Goal: Transaction & Acquisition: Obtain resource

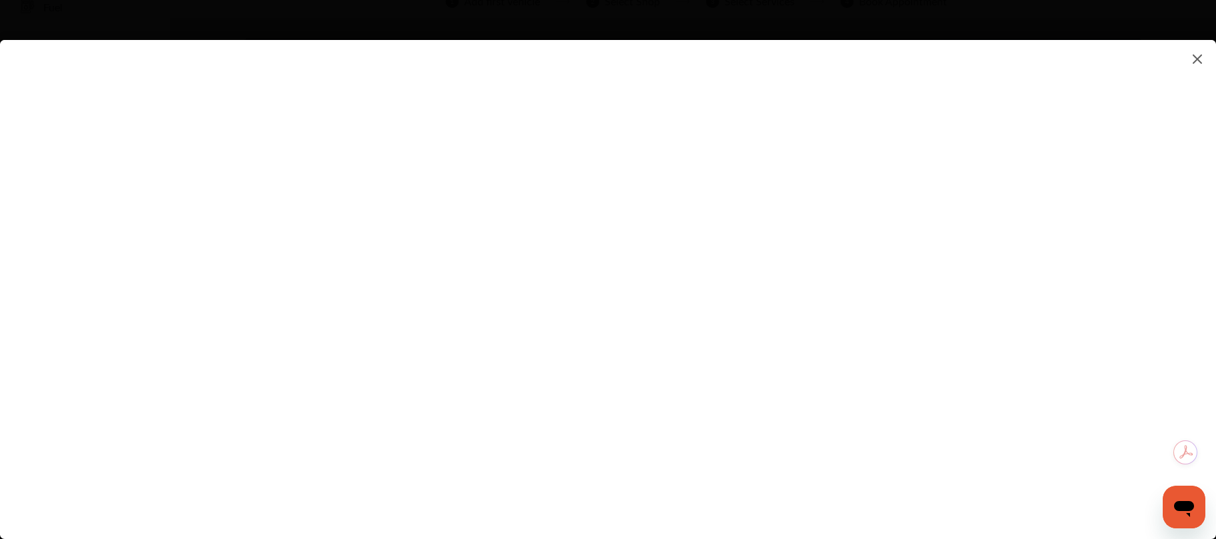
scroll to position [102, 0]
click at [869, 428] on flutter-view at bounding box center [608, 276] width 1216 height 472
click at [583, 186] on flutter-view at bounding box center [608, 276] width 1216 height 472
click at [855, 427] on flutter-view at bounding box center [608, 276] width 1216 height 472
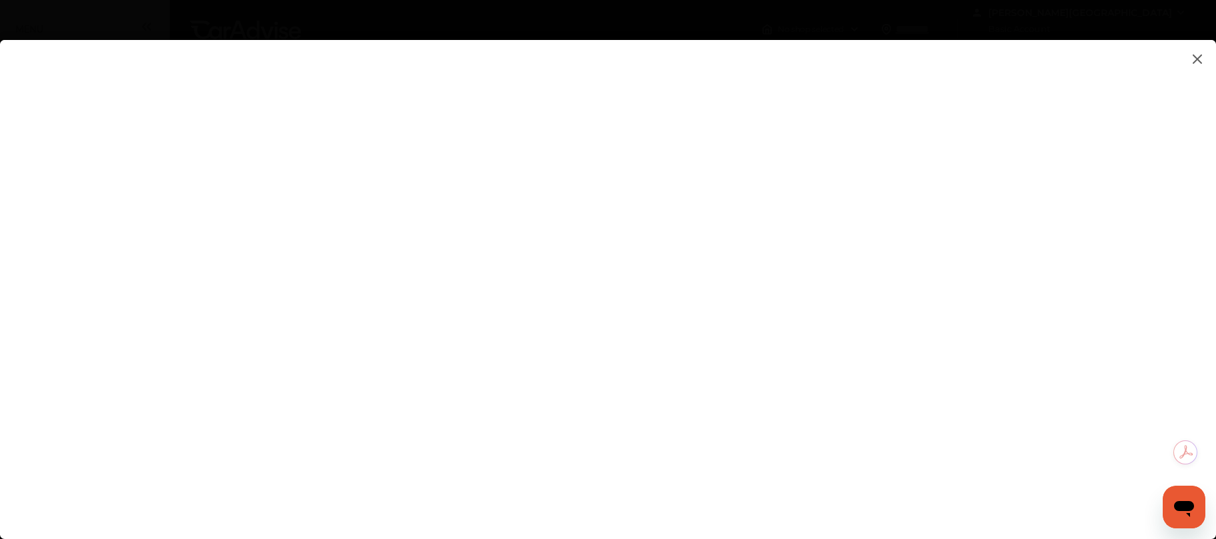
scroll to position [0, 0]
click at [1007, 295] on flutter-view at bounding box center [608, 276] width 1216 height 472
click at [1014, 289] on flutter-view at bounding box center [608, 276] width 1216 height 472
click at [1016, 190] on flutter-view at bounding box center [608, 276] width 1216 height 472
click at [1196, 57] on img at bounding box center [1197, 59] width 16 height 17
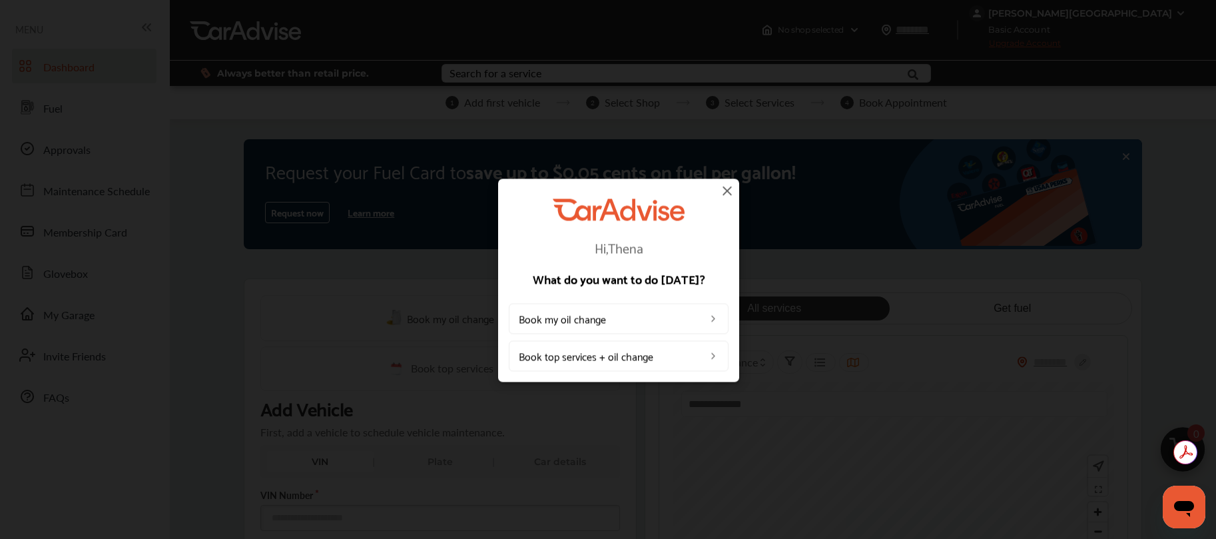
click at [727, 188] on img at bounding box center [727, 190] width 16 height 16
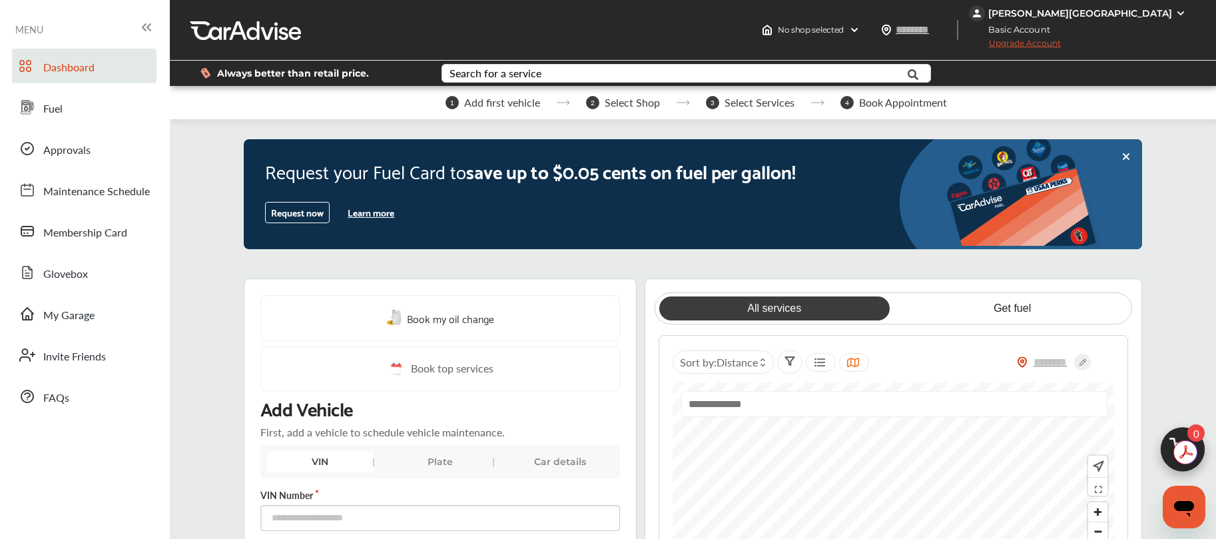
click at [385, 213] on button "Learn more" at bounding box center [370, 212] width 57 height 20
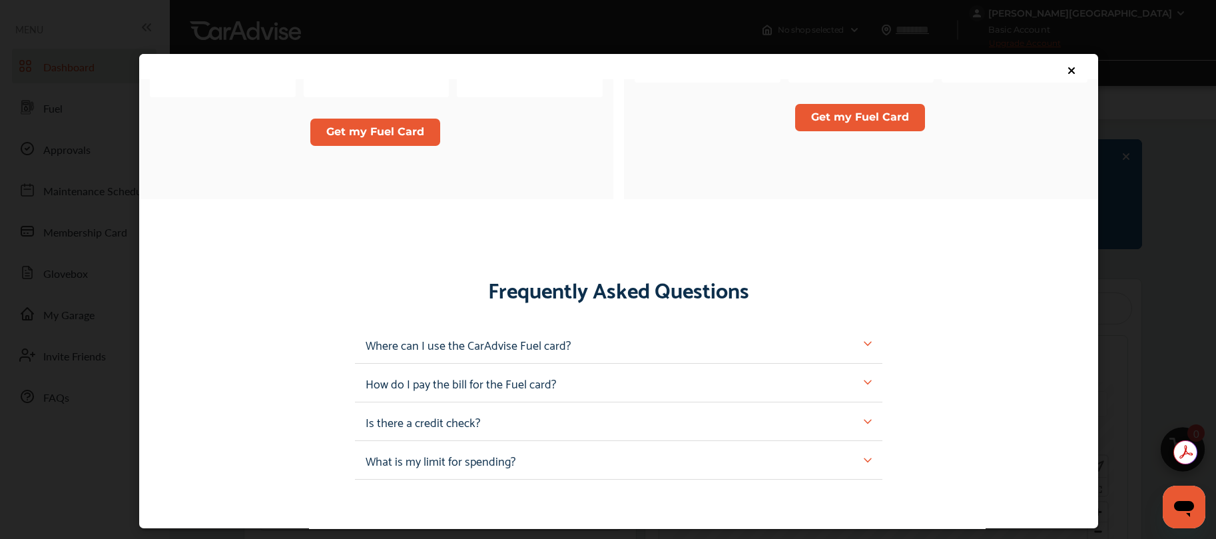
scroll to position [1070, 0]
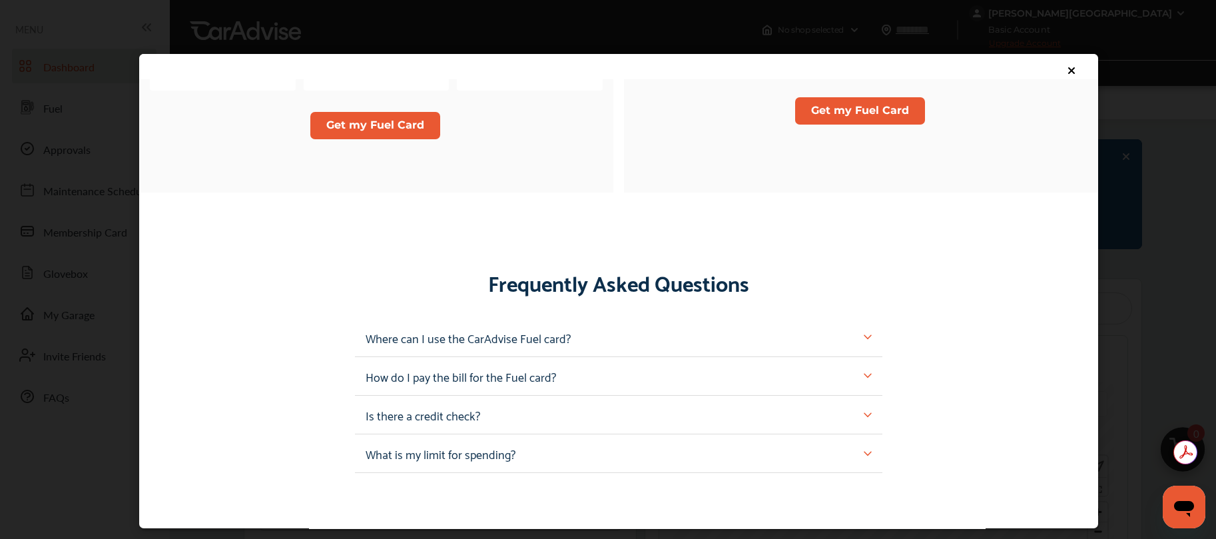
click at [863, 338] on img at bounding box center [867, 337] width 8 height 8
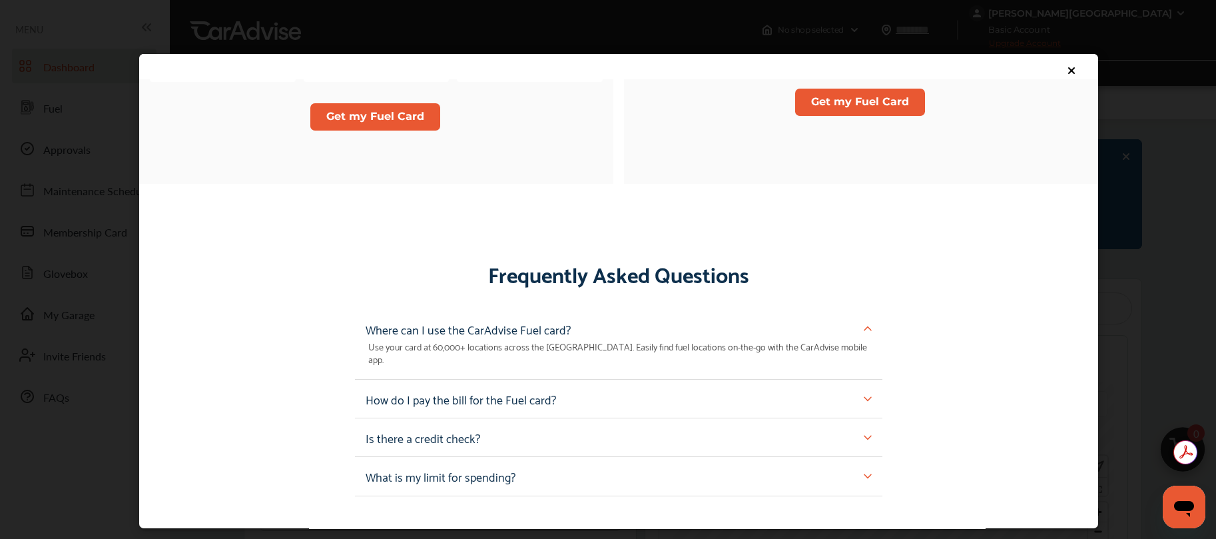
scroll to position [1079, 0]
click at [863, 393] on img at bounding box center [867, 397] width 8 height 8
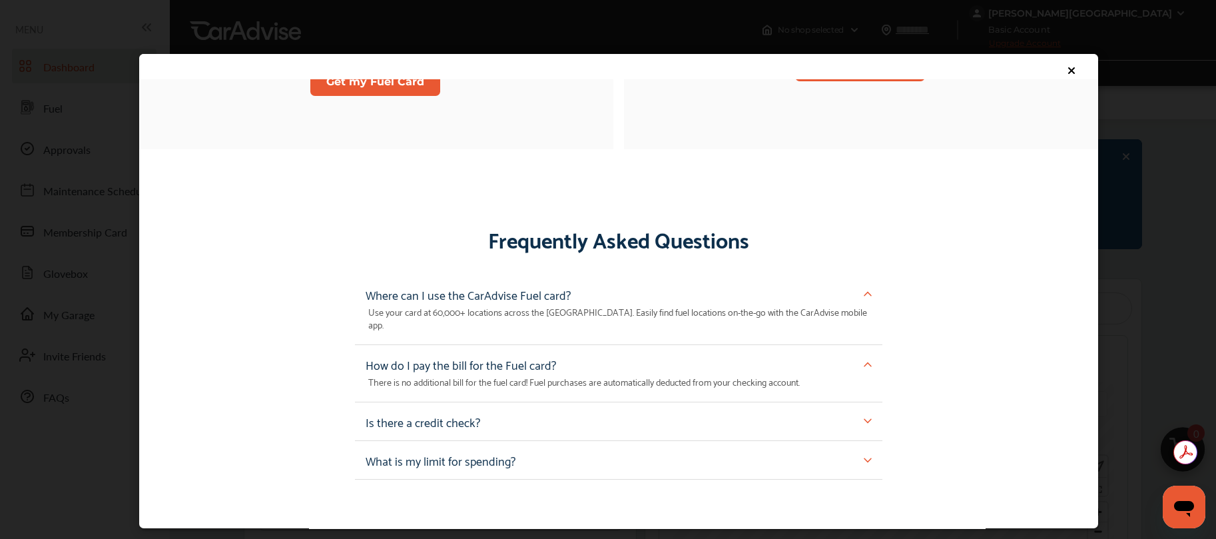
scroll to position [1116, 0]
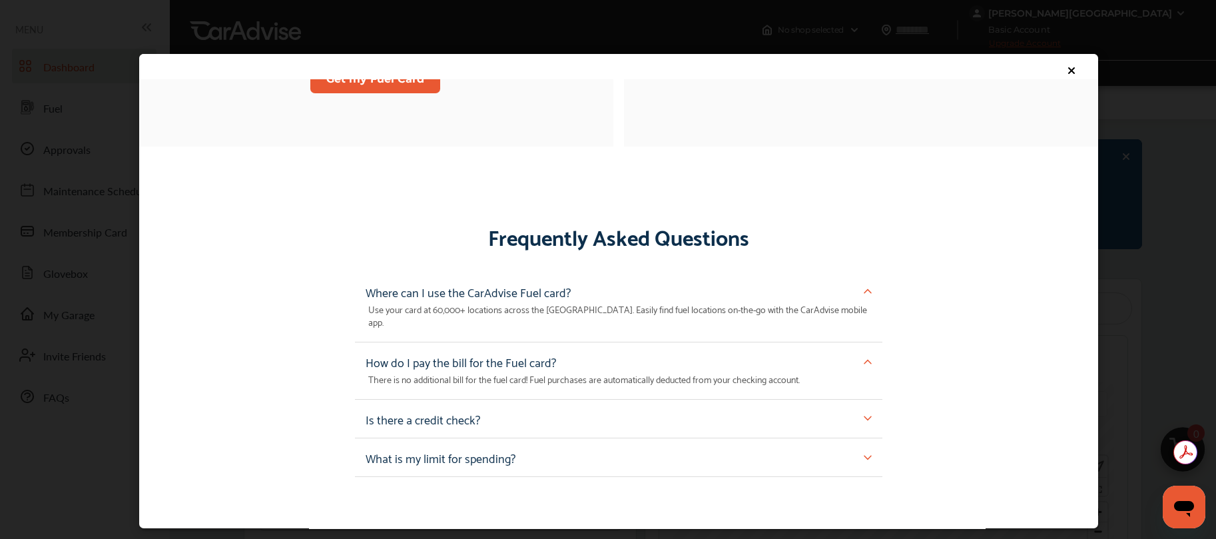
click at [861, 409] on div "Is there a credit check?" at bounding box center [619, 417] width 506 height 17
click at [863, 405] on div "Is there a credit check?" at bounding box center [618, 418] width 527 height 39
click at [863, 414] on img at bounding box center [867, 418] width 8 height 8
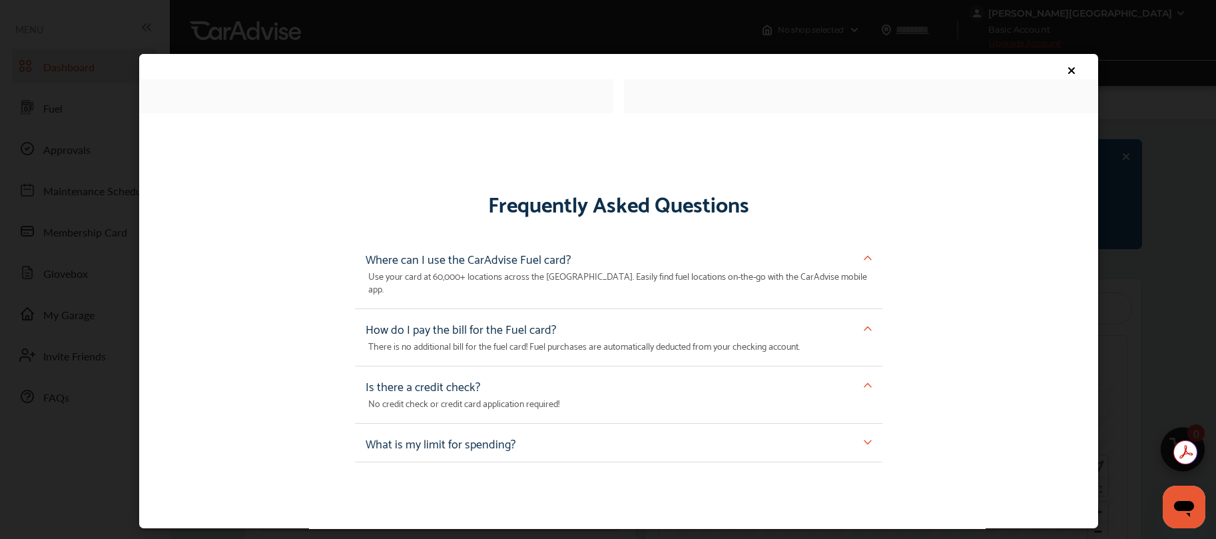
scroll to position [1210, 0]
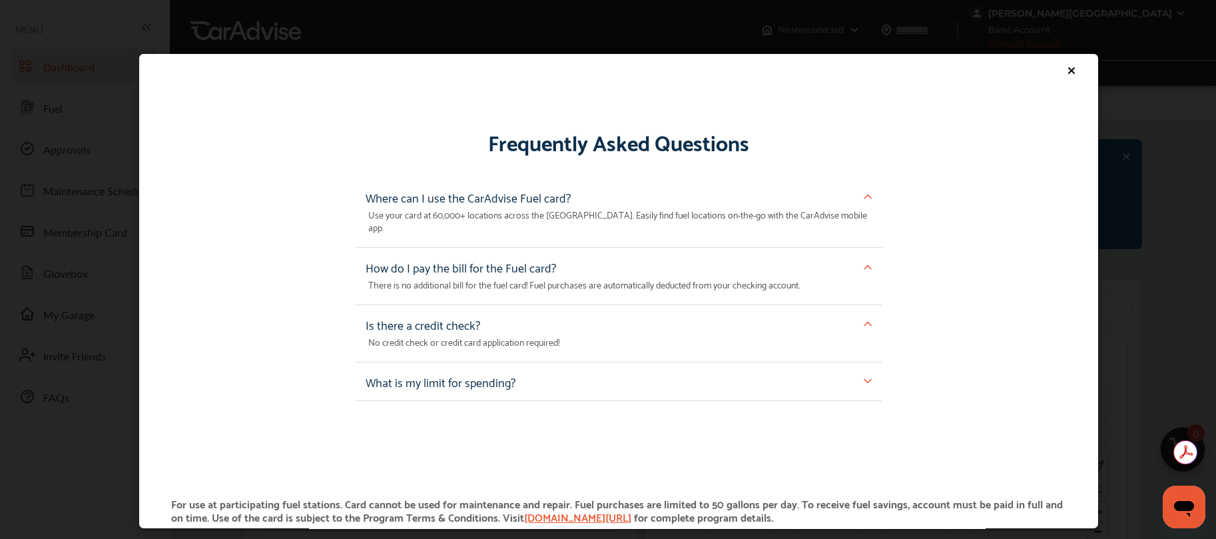
click at [863, 377] on img at bounding box center [867, 381] width 8 height 8
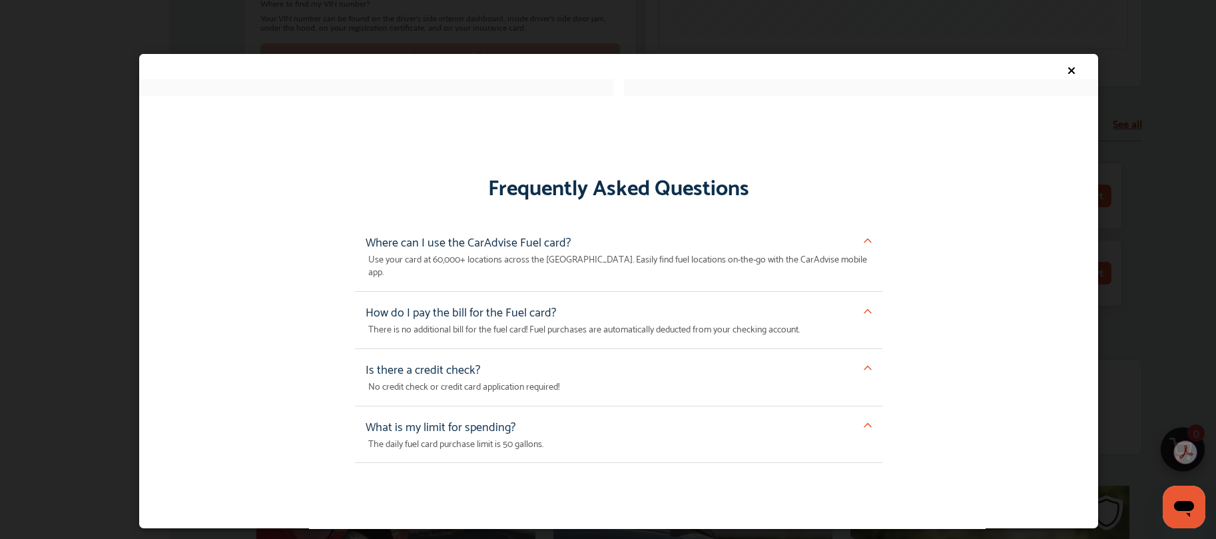
scroll to position [1154, 0]
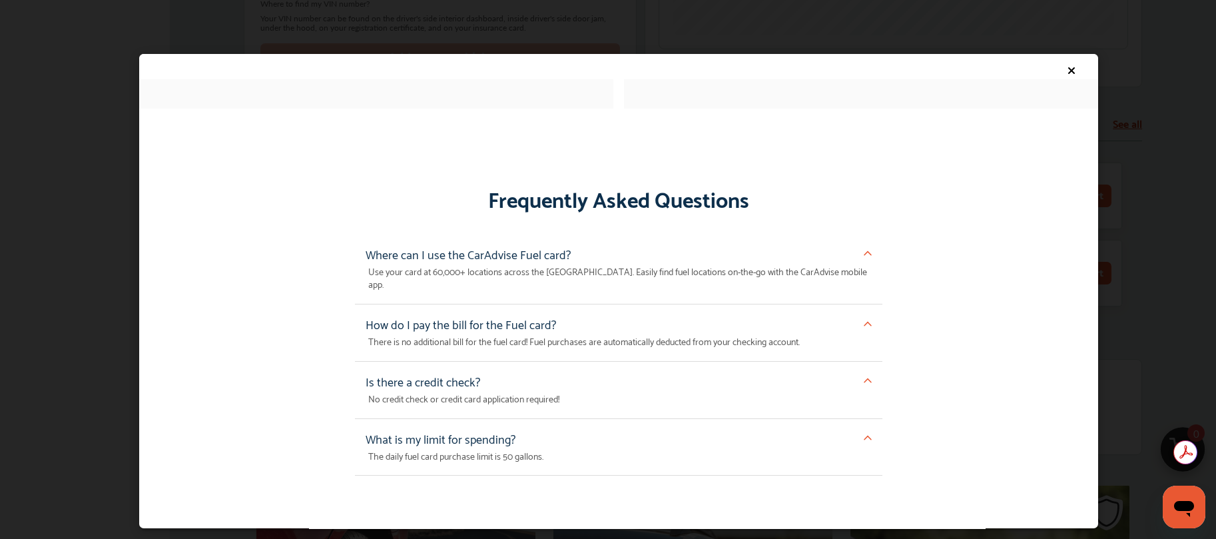
click at [1069, 69] on icon at bounding box center [1071, 70] width 5 height 5
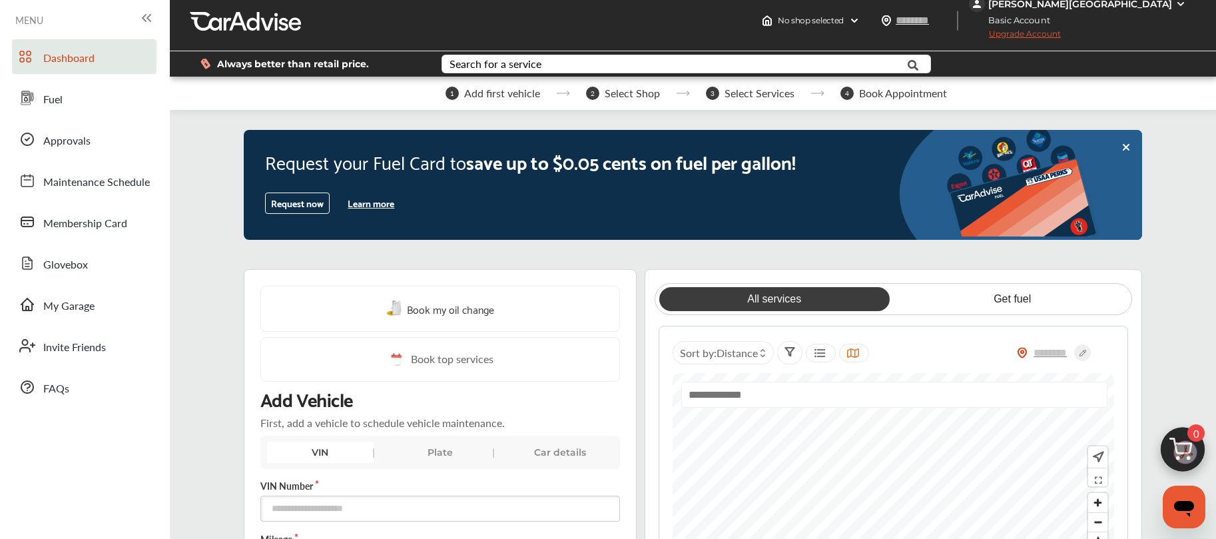
scroll to position [22, 0]
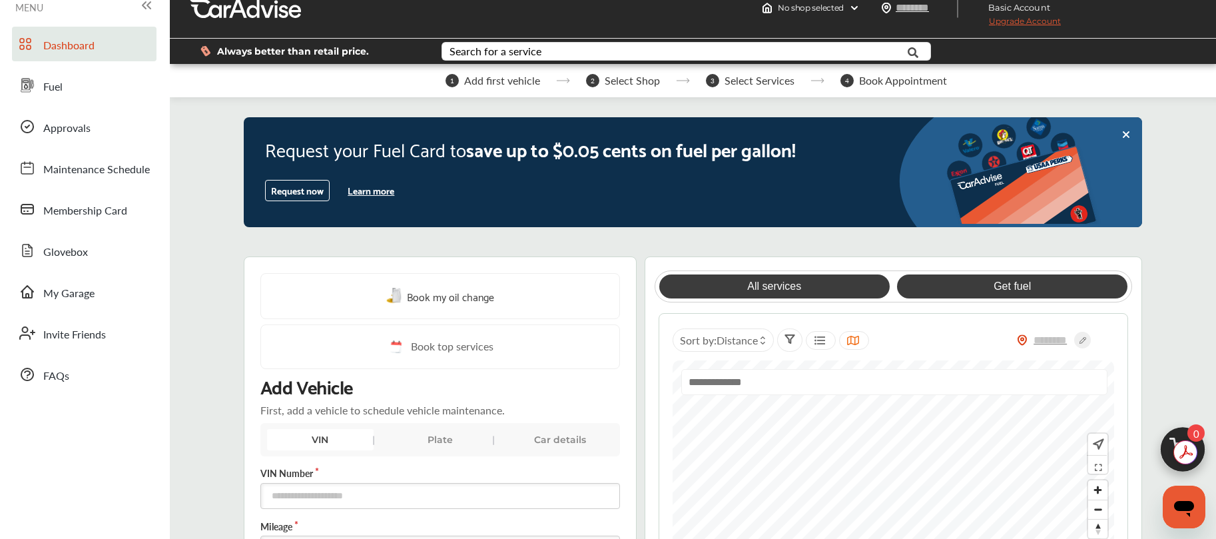
click at [1052, 288] on link "Get fuel" at bounding box center [1012, 286] width 230 height 24
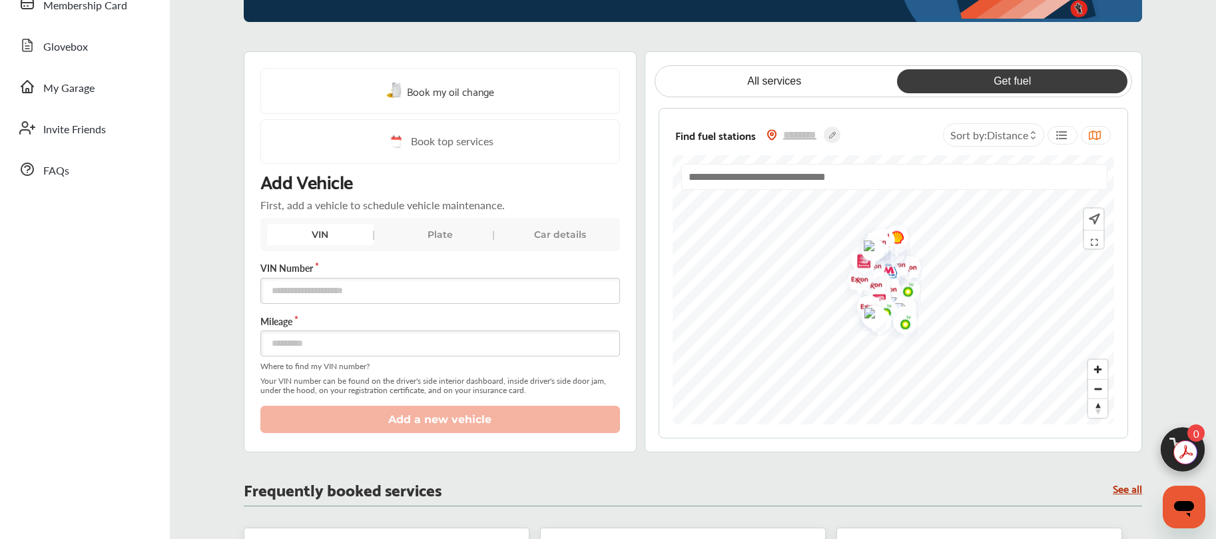
scroll to position [230, 0]
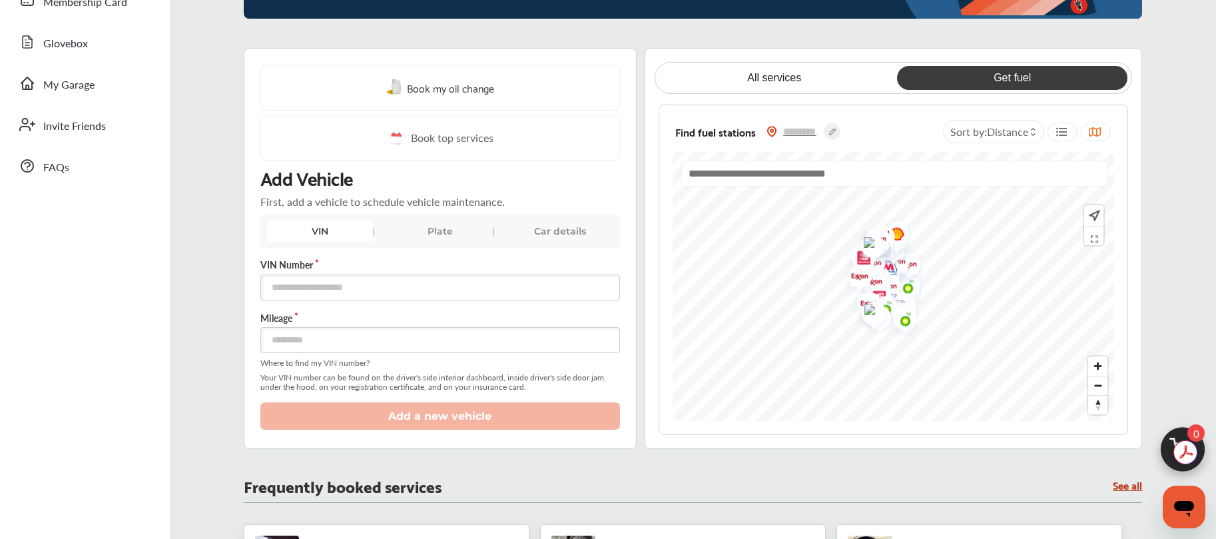
click at [850, 179] on input "text" at bounding box center [894, 173] width 426 height 26
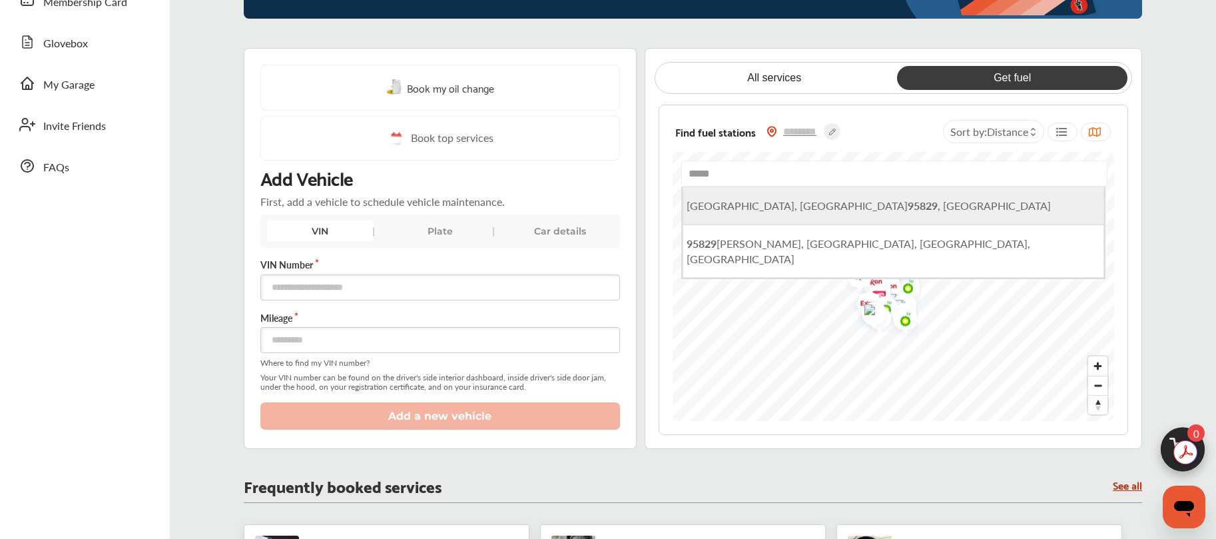
click at [756, 210] on span "[GEOGRAPHIC_DATA] , [GEOGRAPHIC_DATA]" at bounding box center [868, 205] width 364 height 15
type input "**********"
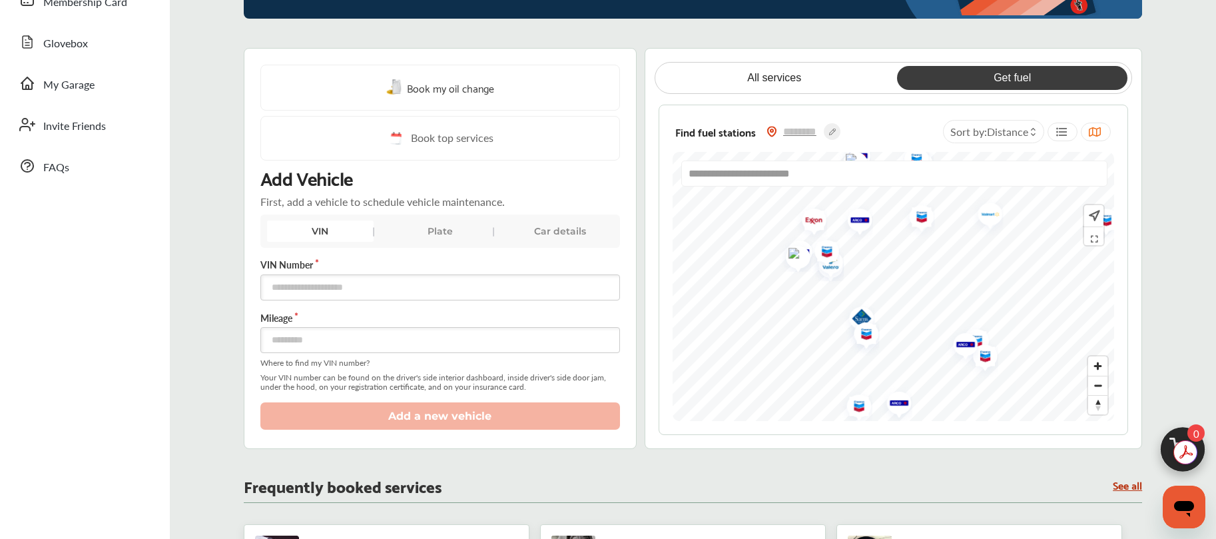
drag, startPoint x: 971, startPoint y: 268, endPoint x: 834, endPoint y: 215, distance: 146.9
click at [838, 215] on img "Map marker" at bounding box center [855, 222] width 35 height 42
drag, startPoint x: 784, startPoint y: 306, endPoint x: 954, endPoint y: 352, distance: 176.0
click at [965, 353] on img "Map marker" at bounding box center [982, 343] width 35 height 42
click at [921, 263] on img "Map marker" at bounding box center [916, 269] width 35 height 42
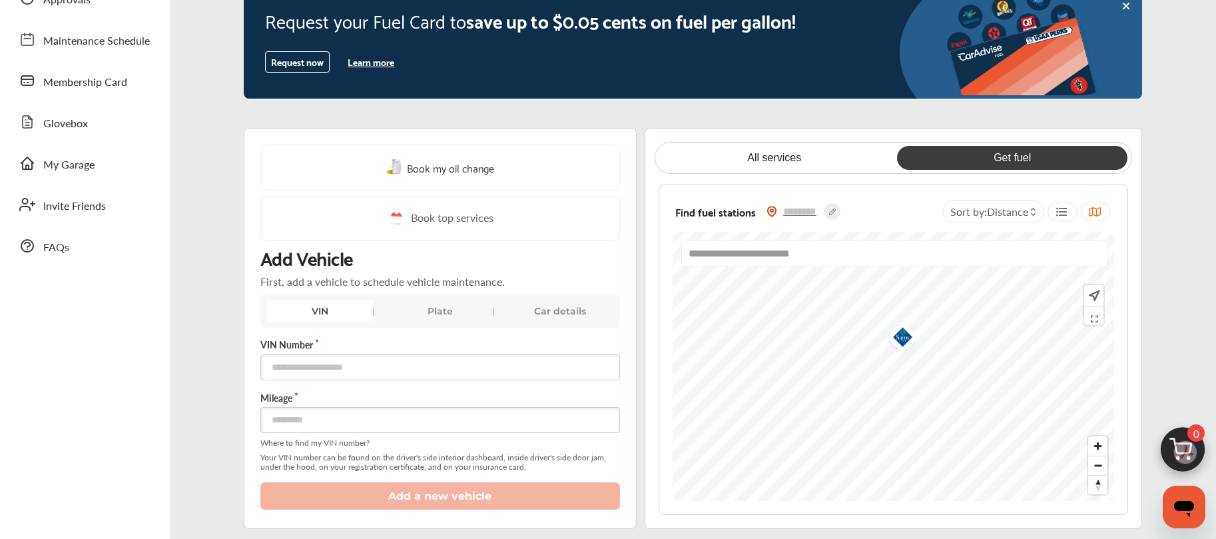
scroll to position [0, 0]
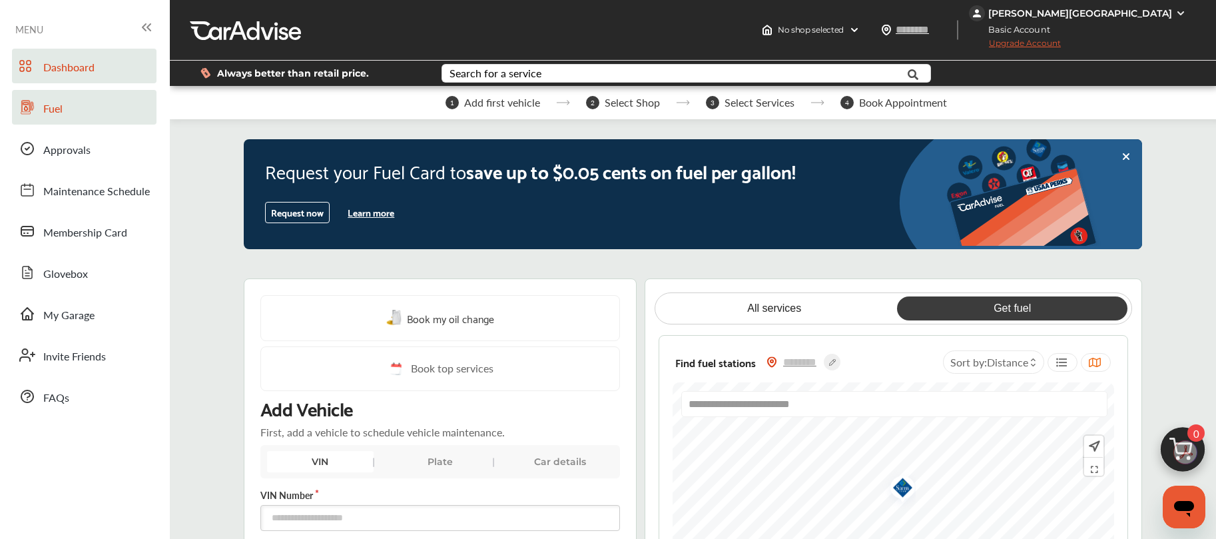
click at [48, 109] on span "Fuel" at bounding box center [52, 109] width 19 height 17
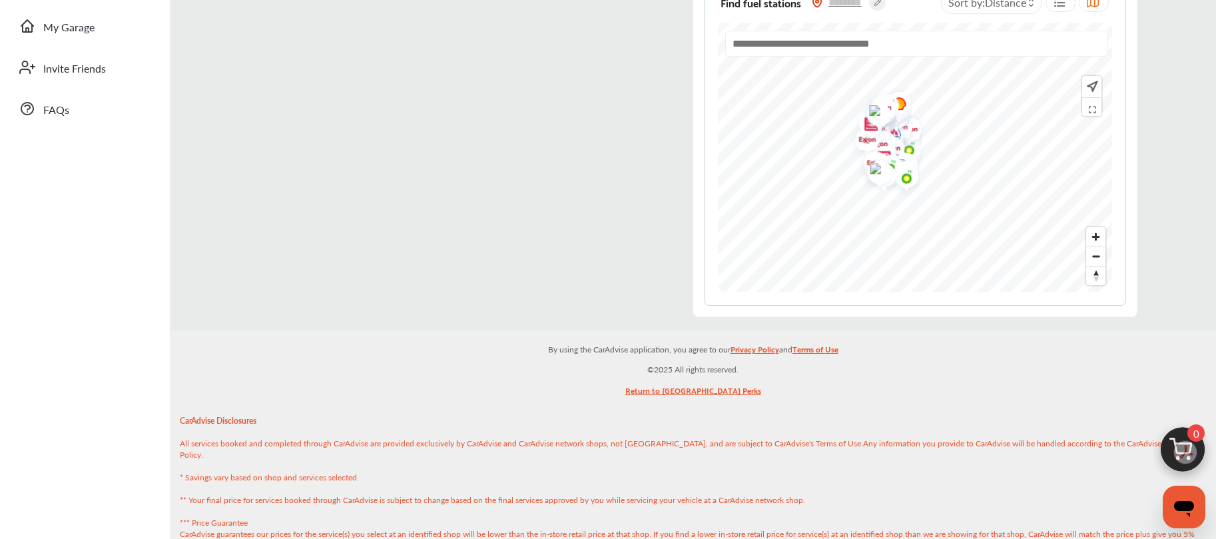
scroll to position [345, 0]
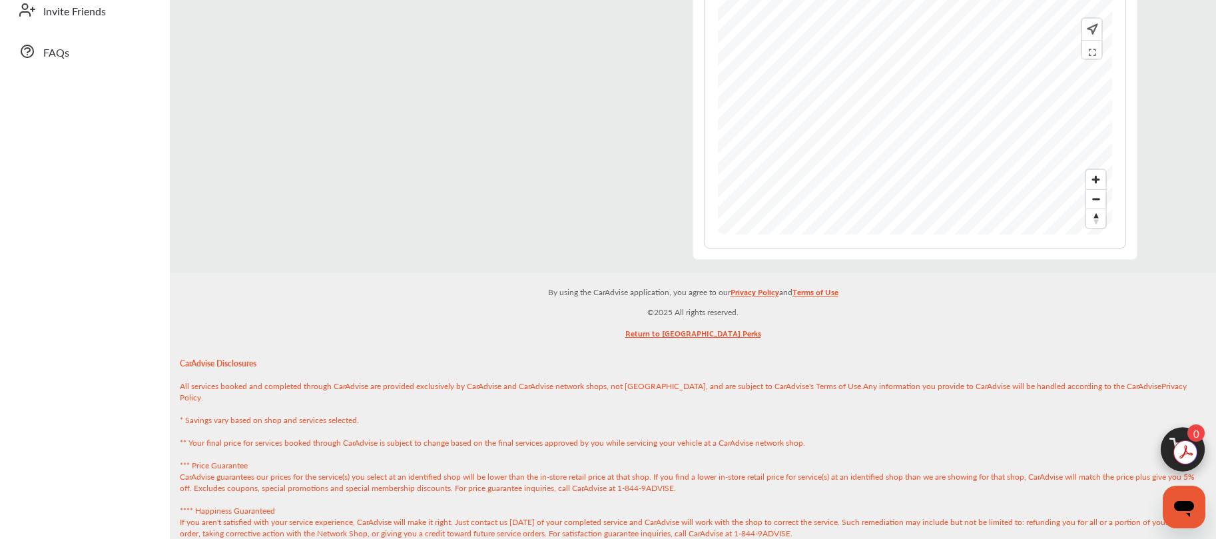
drag, startPoint x: 1148, startPoint y: 215, endPoint x: 1161, endPoint y: 207, distance: 15.0
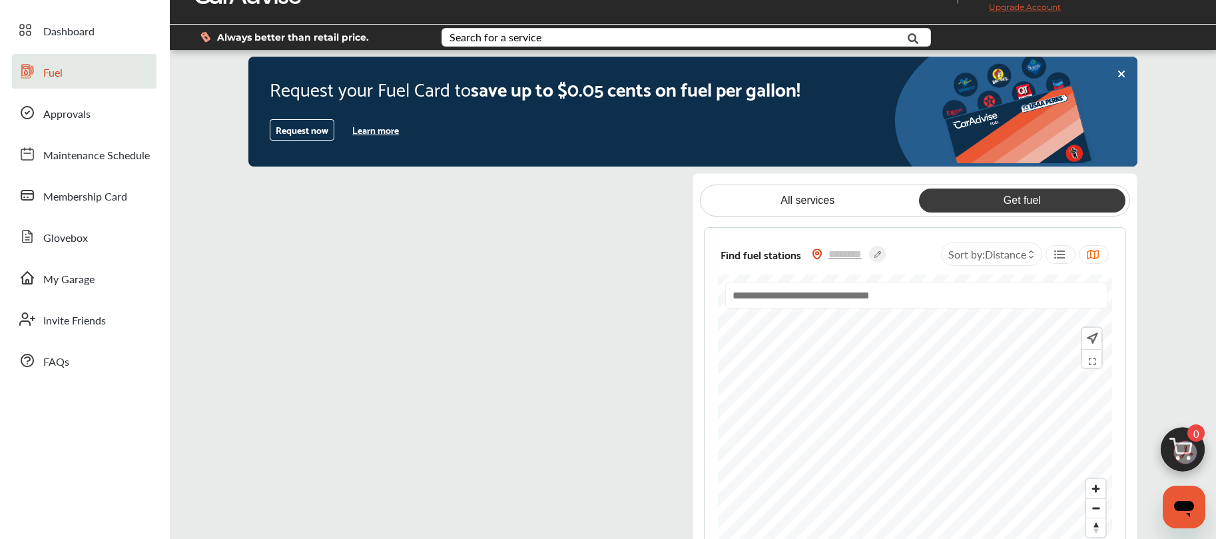
scroll to position [0, 0]
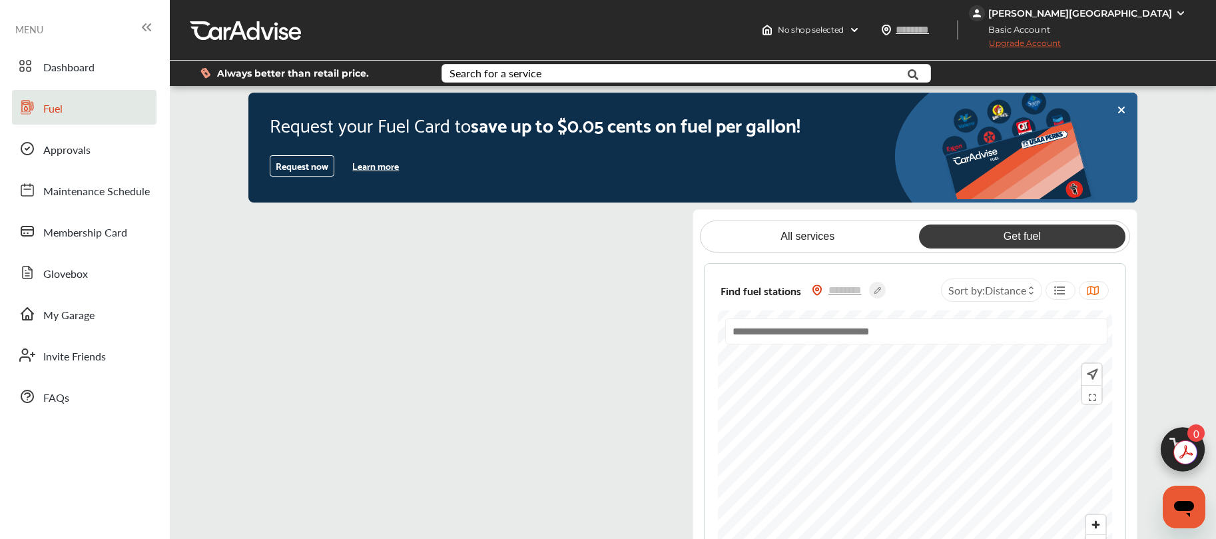
click at [371, 165] on button "Learn more" at bounding box center [375, 166] width 57 height 20
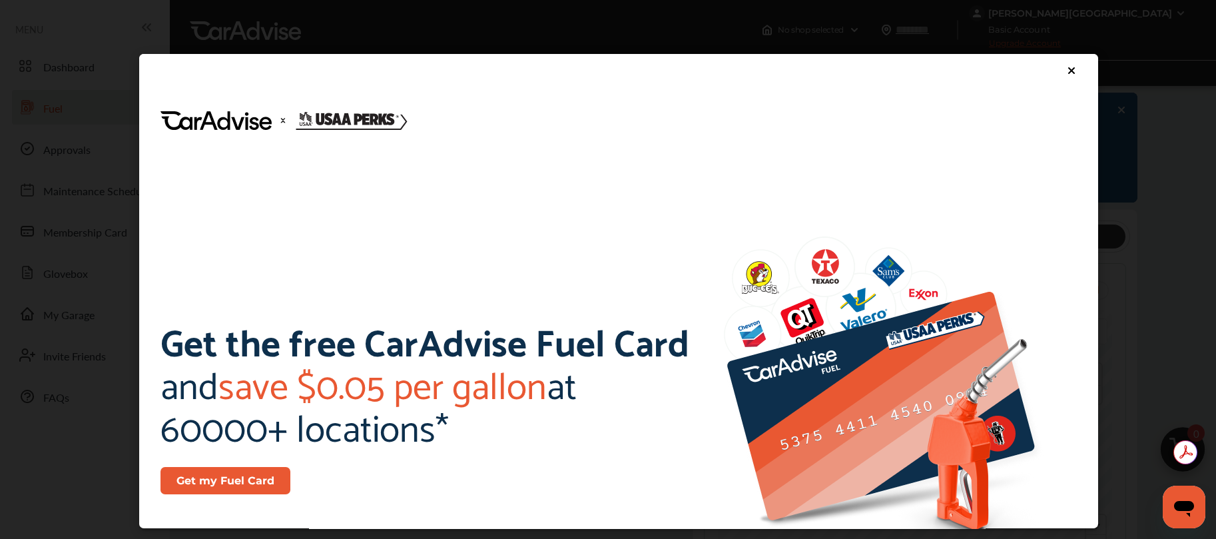
scroll to position [3, 0]
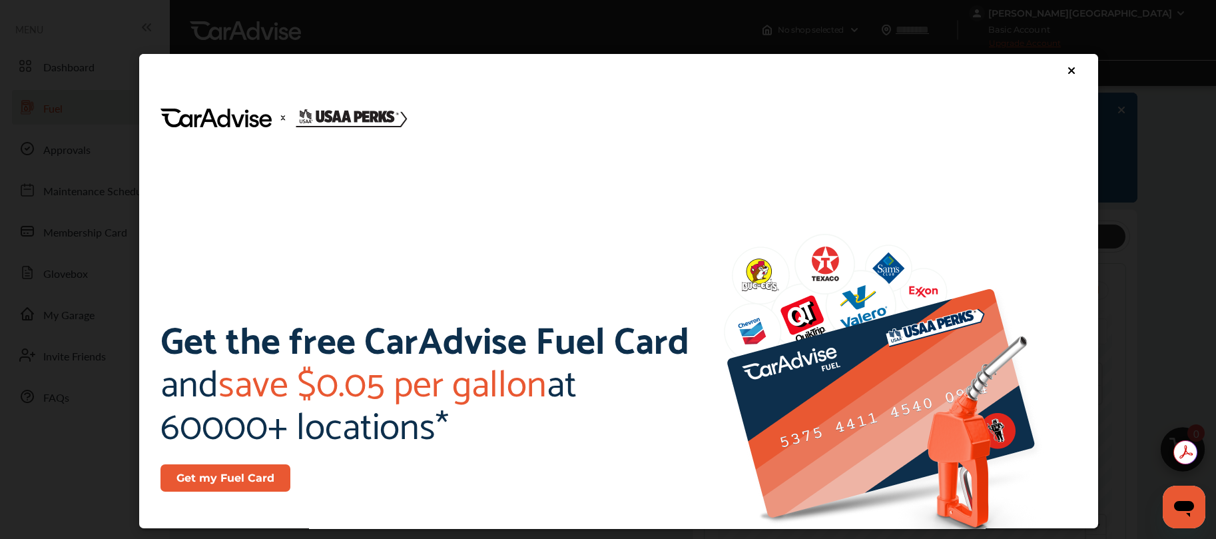
click at [1066, 68] on icon at bounding box center [1071, 70] width 11 height 11
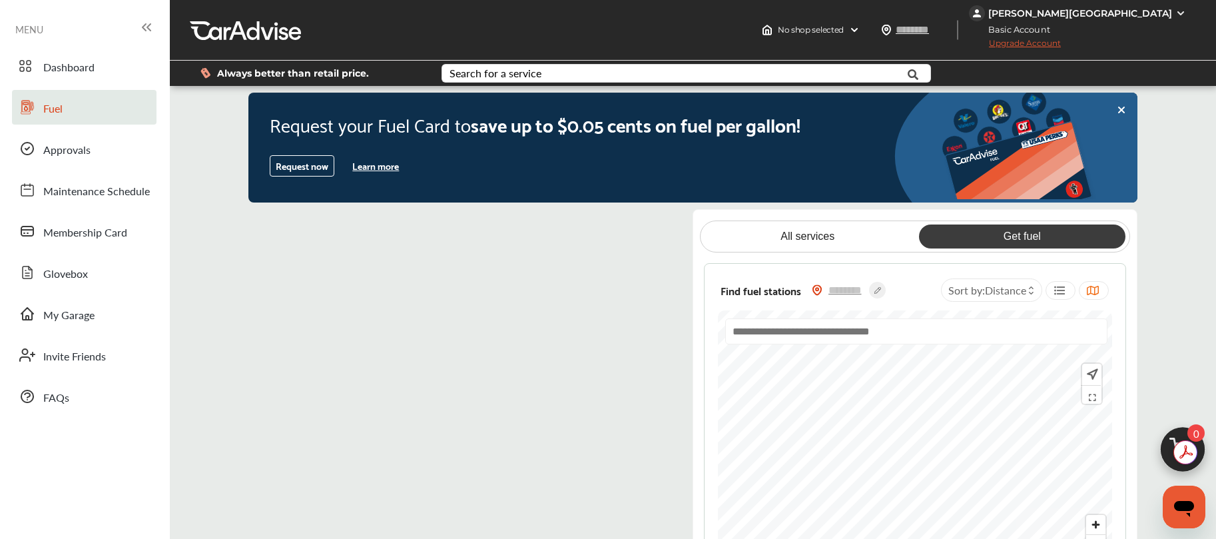
click at [496, 170] on div "Request now Learn more" at bounding box center [570, 165] width 601 height 21
click at [387, 166] on button "Learn more" at bounding box center [375, 166] width 57 height 20
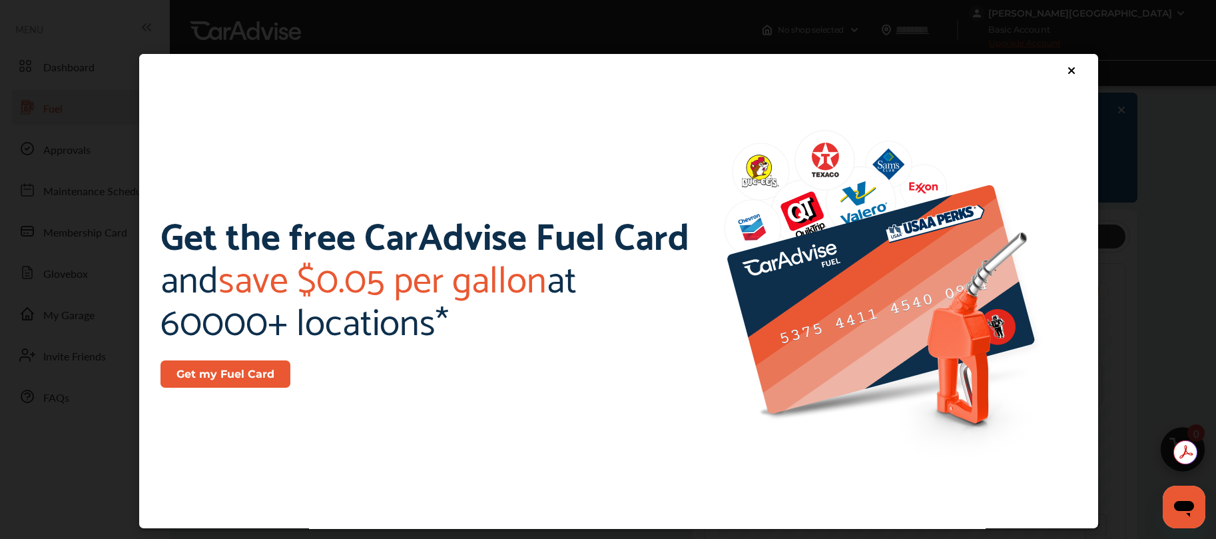
scroll to position [0, 0]
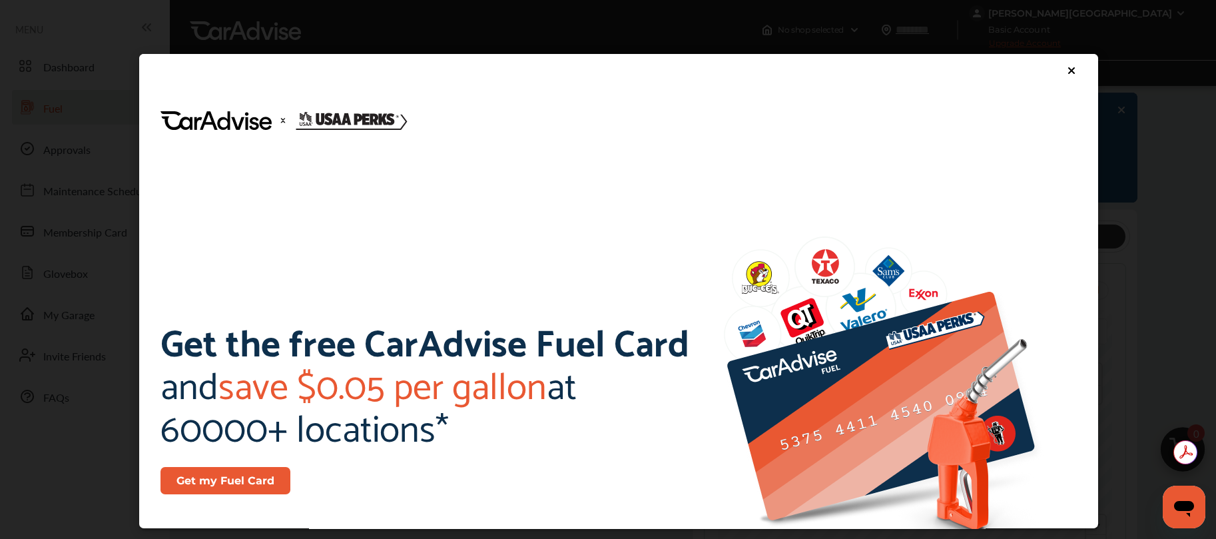
click at [1165, 228] on div "Get the free CarAdvise Fuel Card and save $0.05 per gallon at 60000+ locations*…" at bounding box center [618, 280] width 1237 height 560
click at [1066, 65] on icon at bounding box center [1071, 70] width 11 height 11
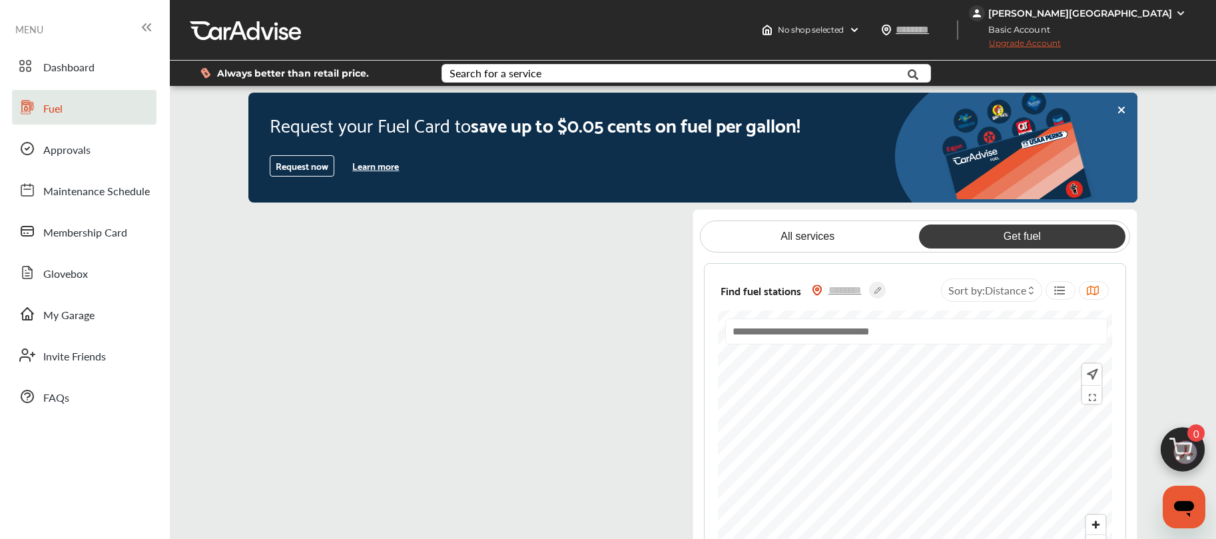
scroll to position [25, 0]
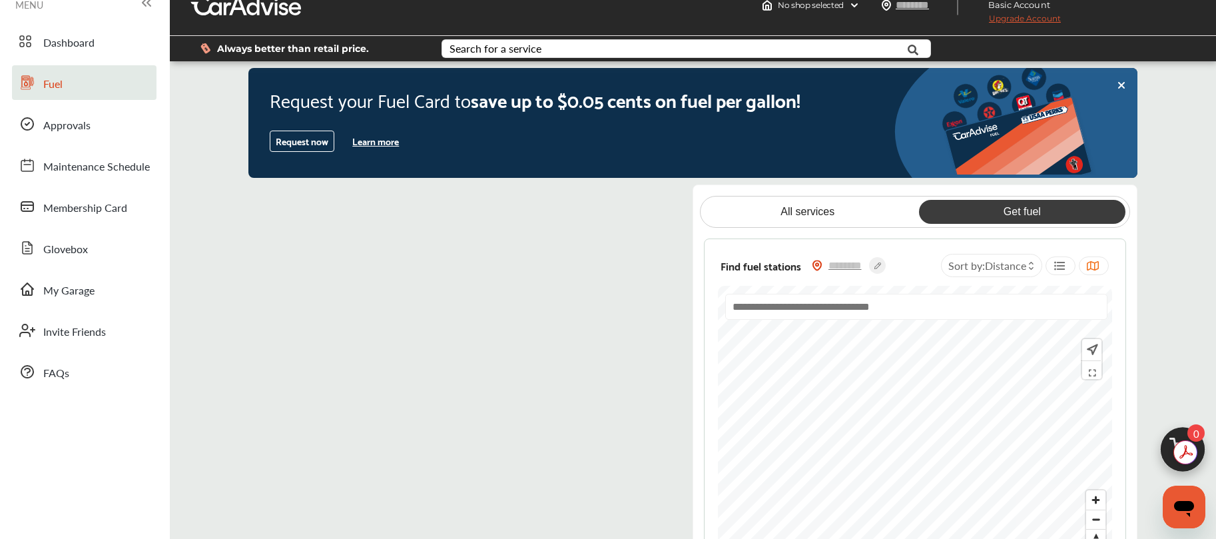
click at [1025, 212] on link "Get fuel" at bounding box center [1022, 212] width 207 height 24
click at [955, 310] on input "text" at bounding box center [916, 307] width 382 height 26
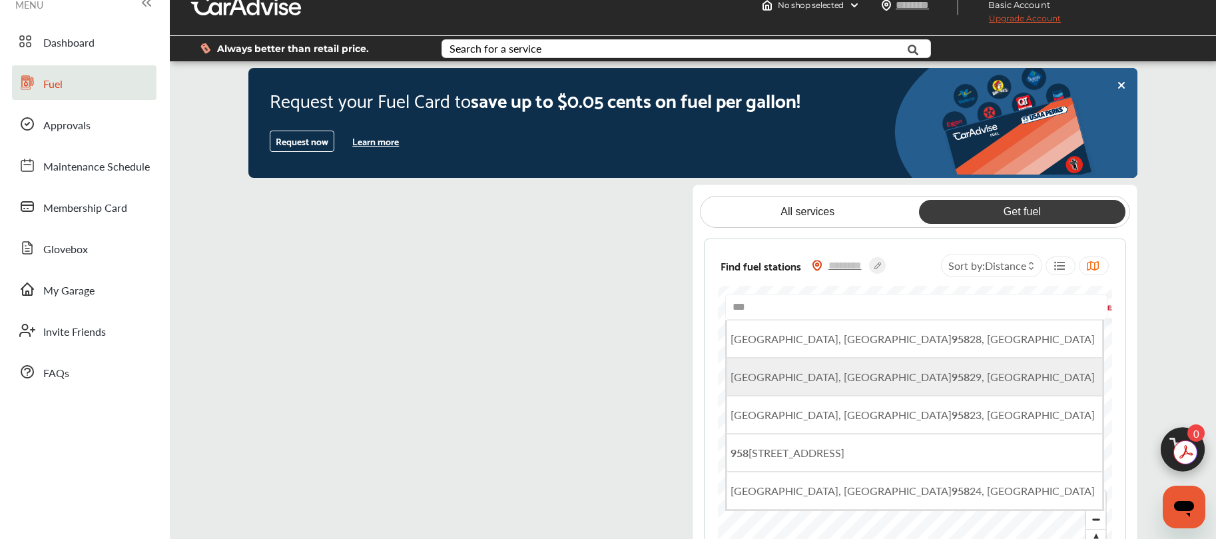
click at [877, 363] on li "[GEOGRAPHIC_DATA], [GEOGRAPHIC_DATA] 958 29, [GEOGRAPHIC_DATA]" at bounding box center [914, 377] width 376 height 38
type input "**********"
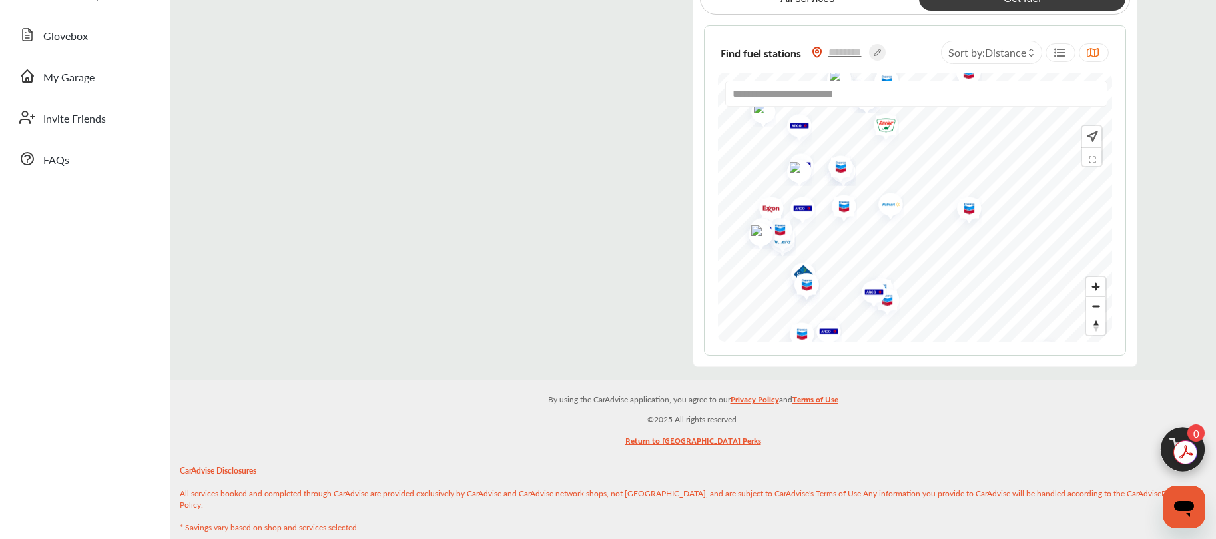
scroll to position [244, 0]
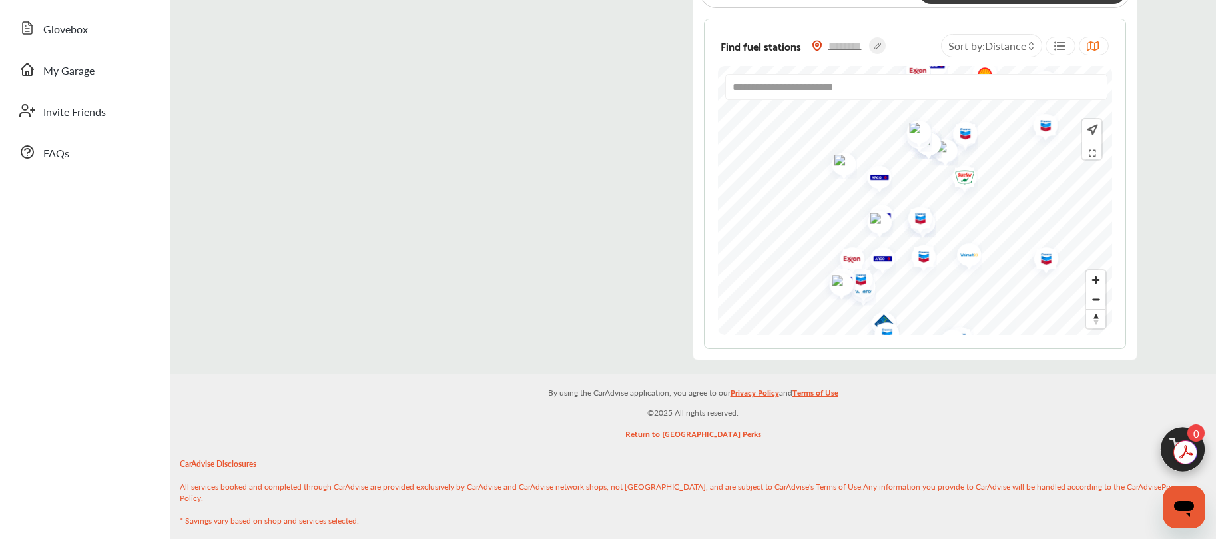
drag, startPoint x: 811, startPoint y: 200, endPoint x: 904, endPoint y: 218, distance: 94.9
click at [892, 220] on img "Map marker" at bounding box center [874, 219] width 35 height 33
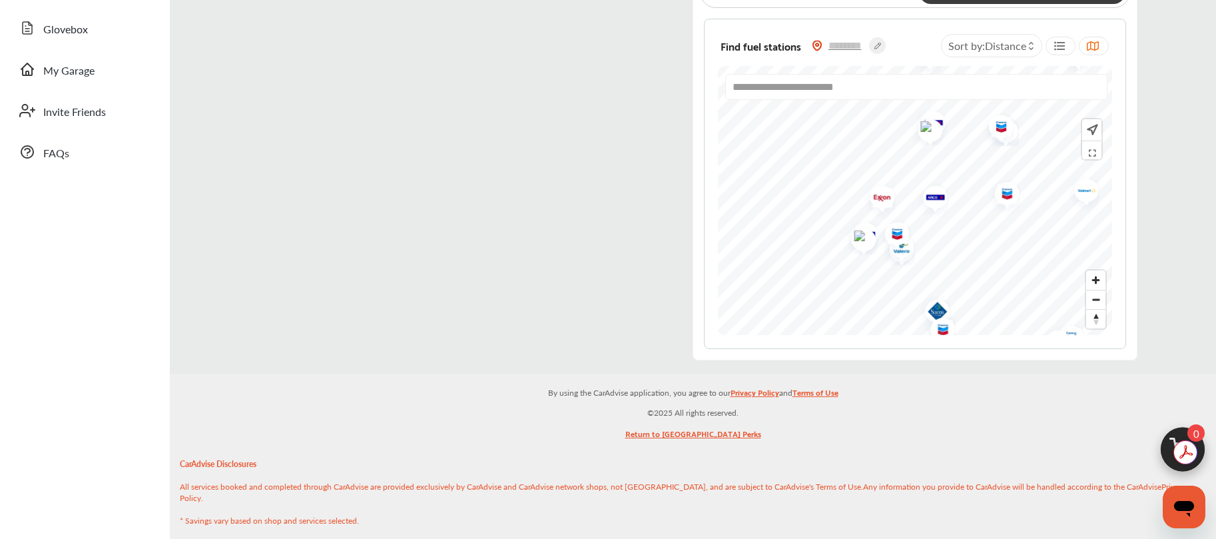
drag, startPoint x: 873, startPoint y: 226, endPoint x: 865, endPoint y: 173, distance: 53.9
click at [865, 178] on img "Map marker" at bounding box center [876, 199] width 35 height 42
drag, startPoint x: 979, startPoint y: 165, endPoint x: 890, endPoint y: 81, distance: 122.9
click at [890, 61] on div "**********" at bounding box center [915, 184] width 423 height 331
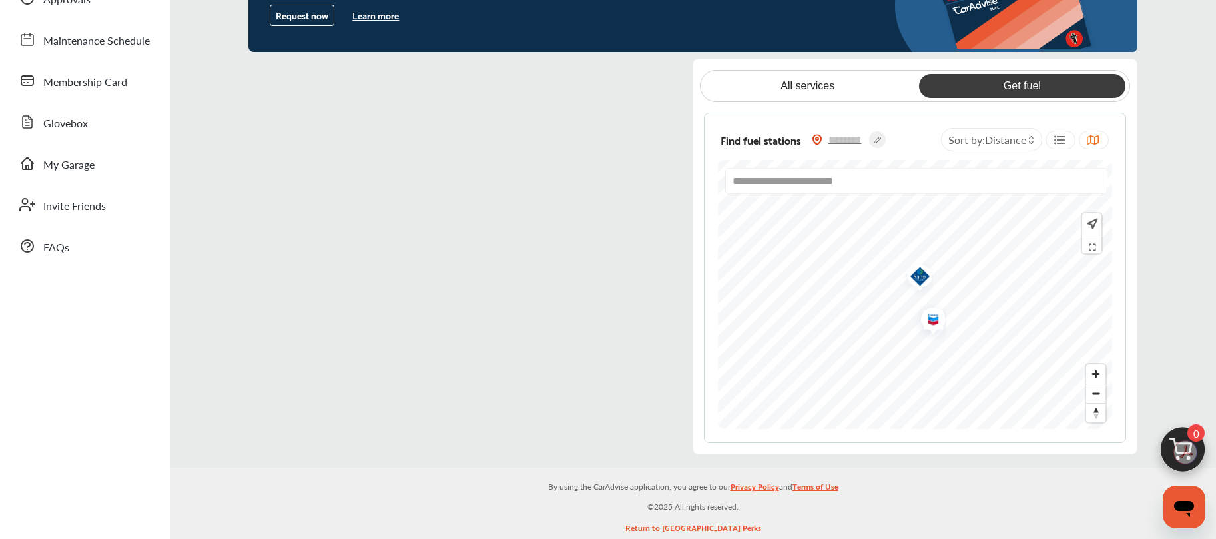
scroll to position [0, 0]
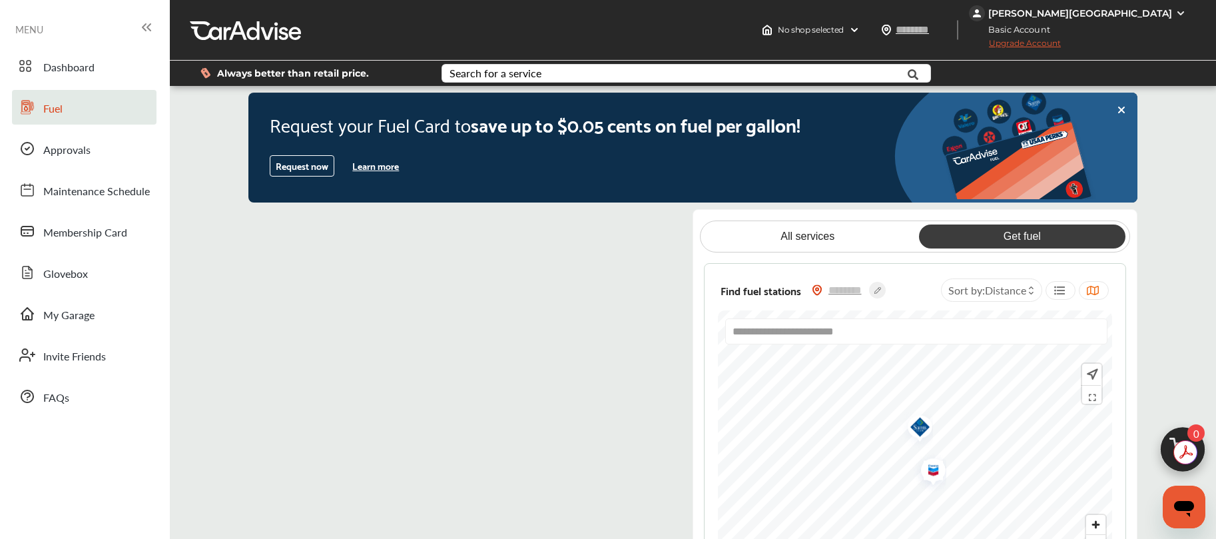
click at [380, 164] on button "Learn more" at bounding box center [375, 166] width 57 height 20
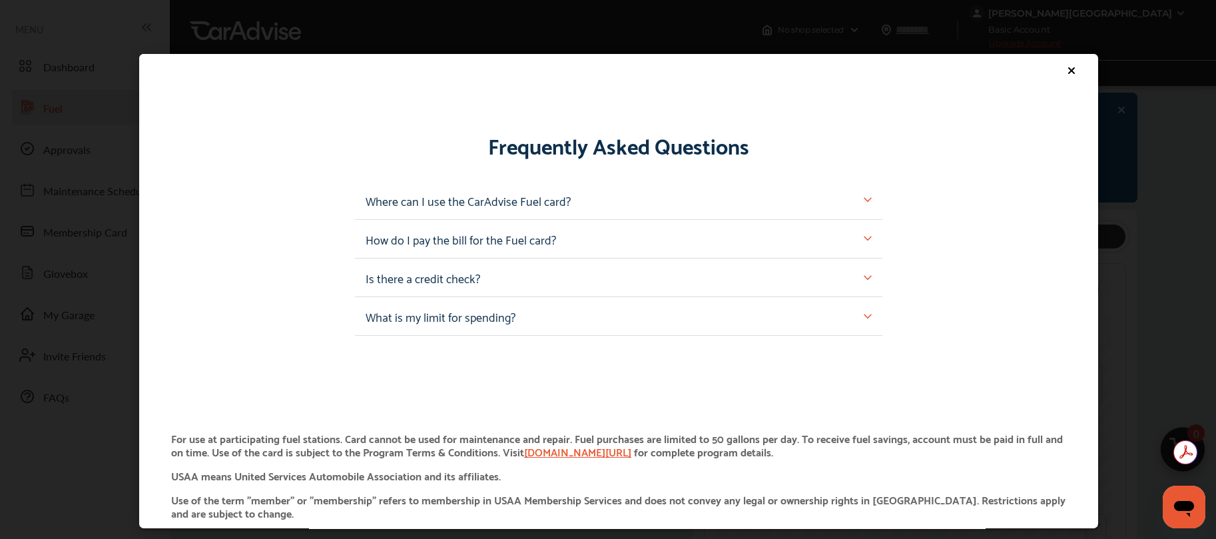
scroll to position [1210, 0]
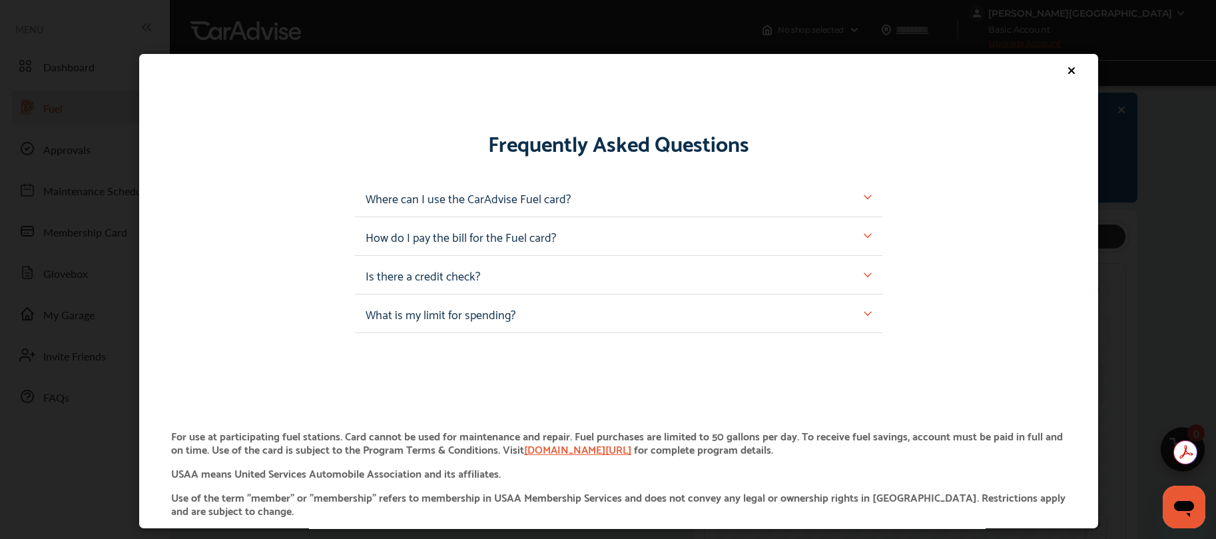
click at [863, 194] on img at bounding box center [867, 197] width 8 height 8
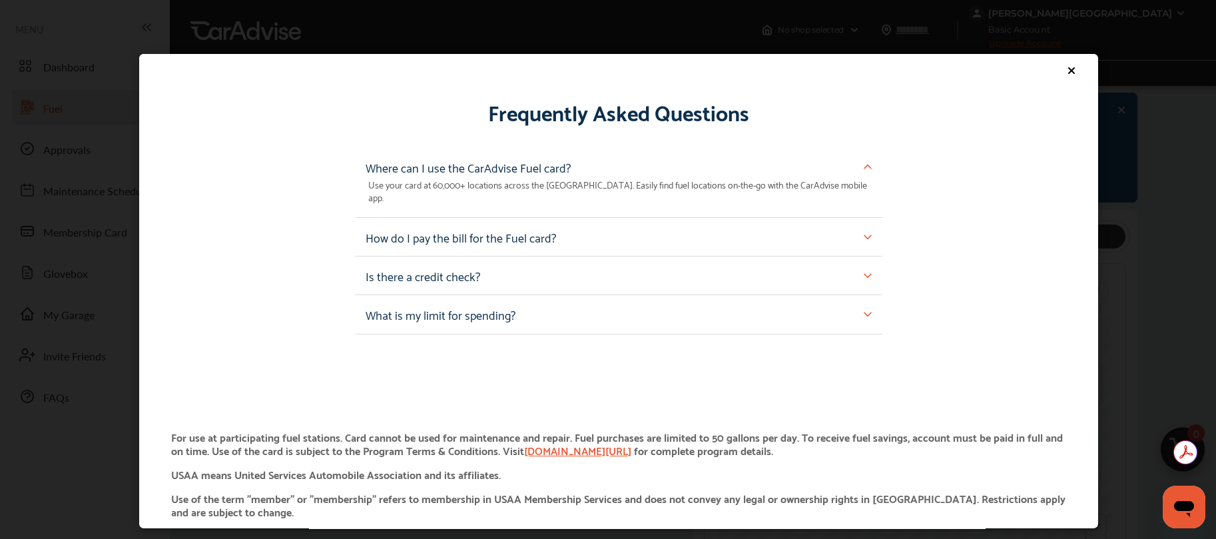
scroll to position [1300, 0]
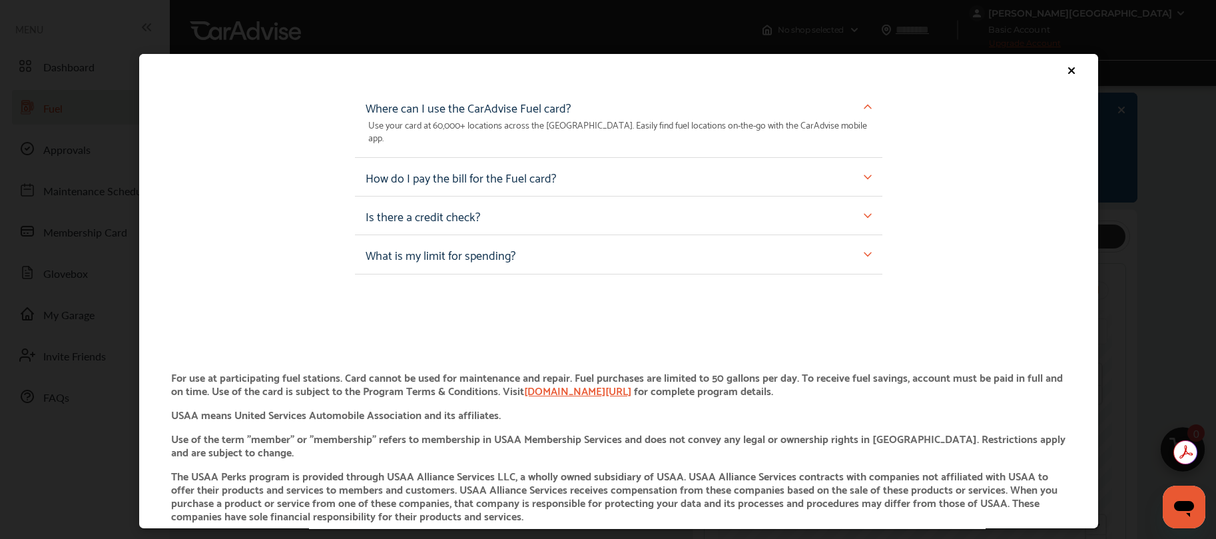
click at [863, 250] on img at bounding box center [867, 254] width 8 height 8
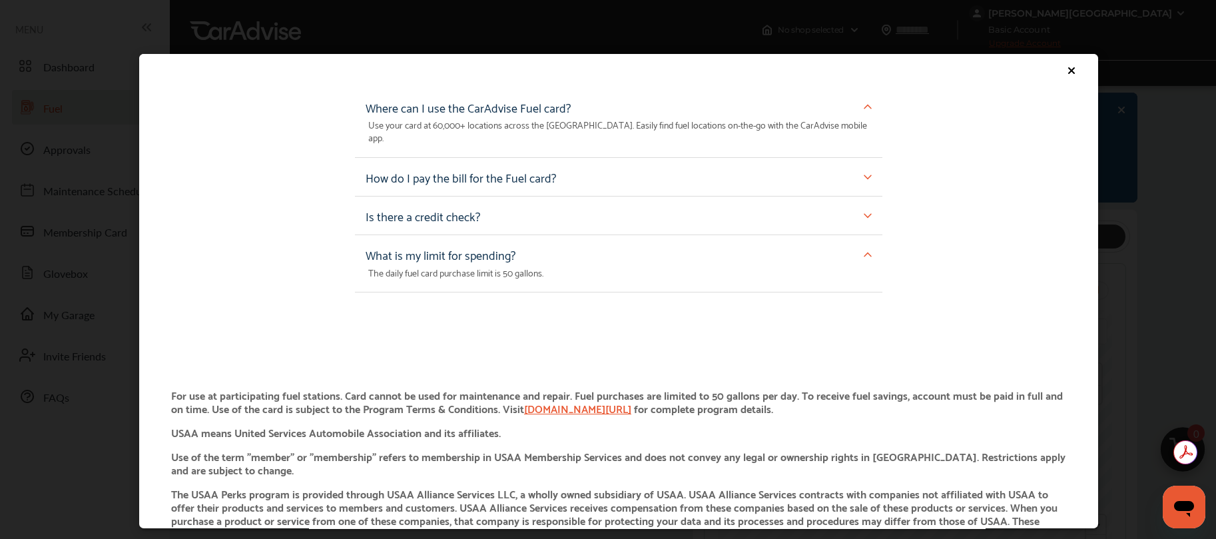
click at [863, 211] on img at bounding box center [867, 215] width 8 height 8
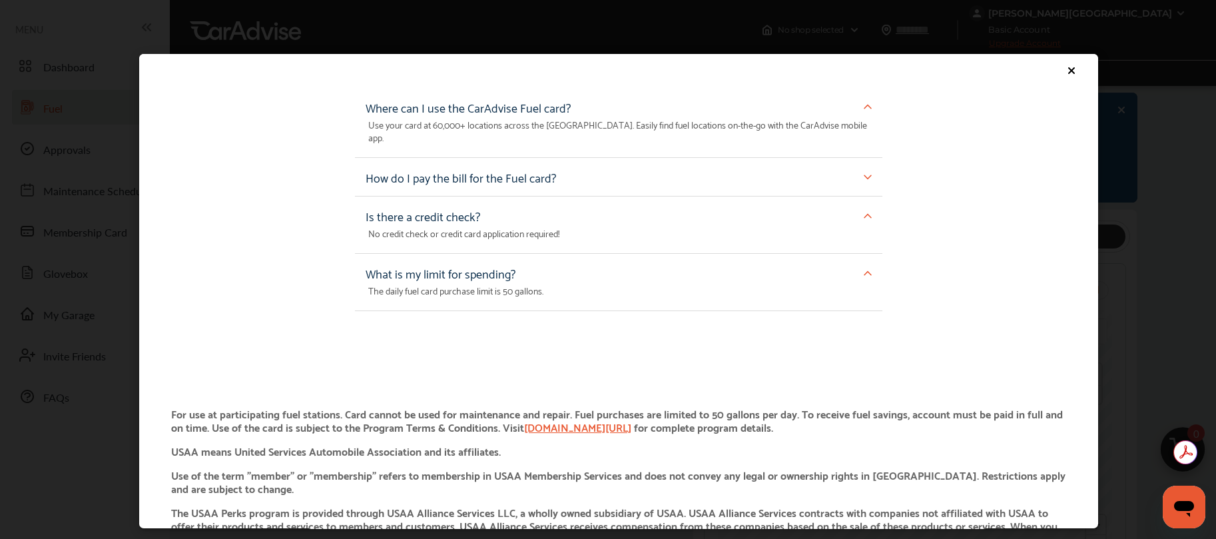
click at [851, 168] on div "How do I pay the bill for the Fuel card?" at bounding box center [619, 176] width 506 height 17
click at [863, 172] on img at bounding box center [867, 176] width 8 height 8
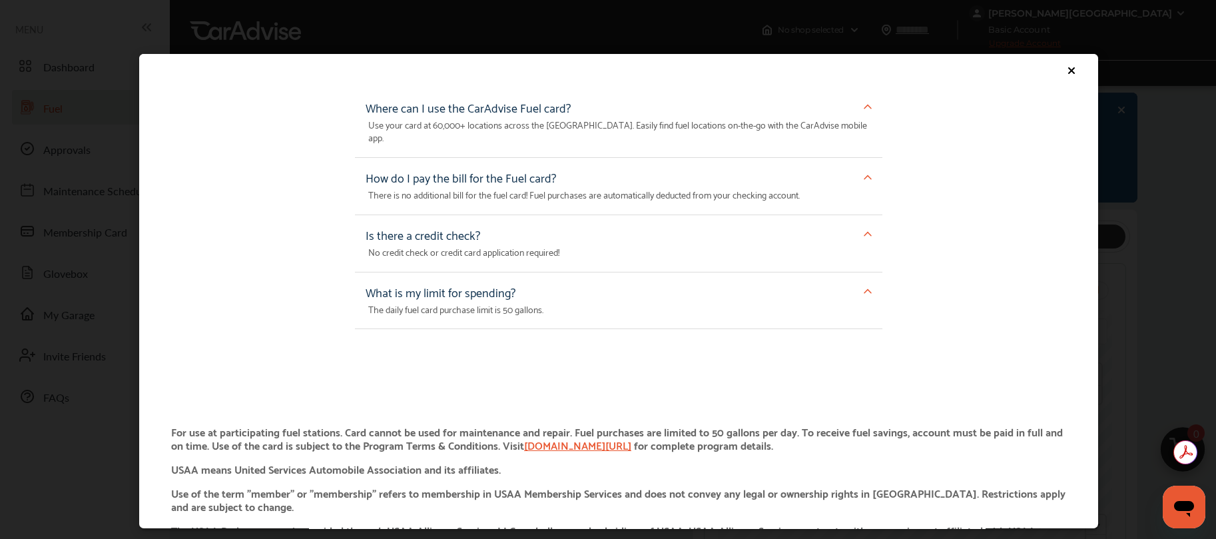
click at [1144, 190] on div "Get the free CarAdvise Fuel Card and save $0.05 per gallon at 60000+ locations*…" at bounding box center [618, 280] width 1237 height 560
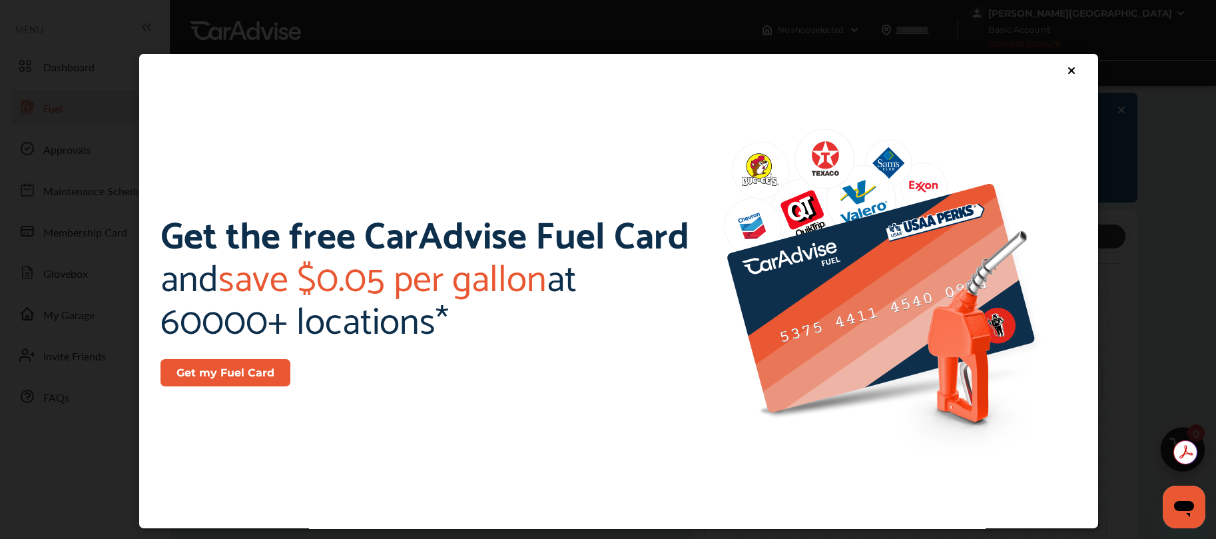
scroll to position [110, 0]
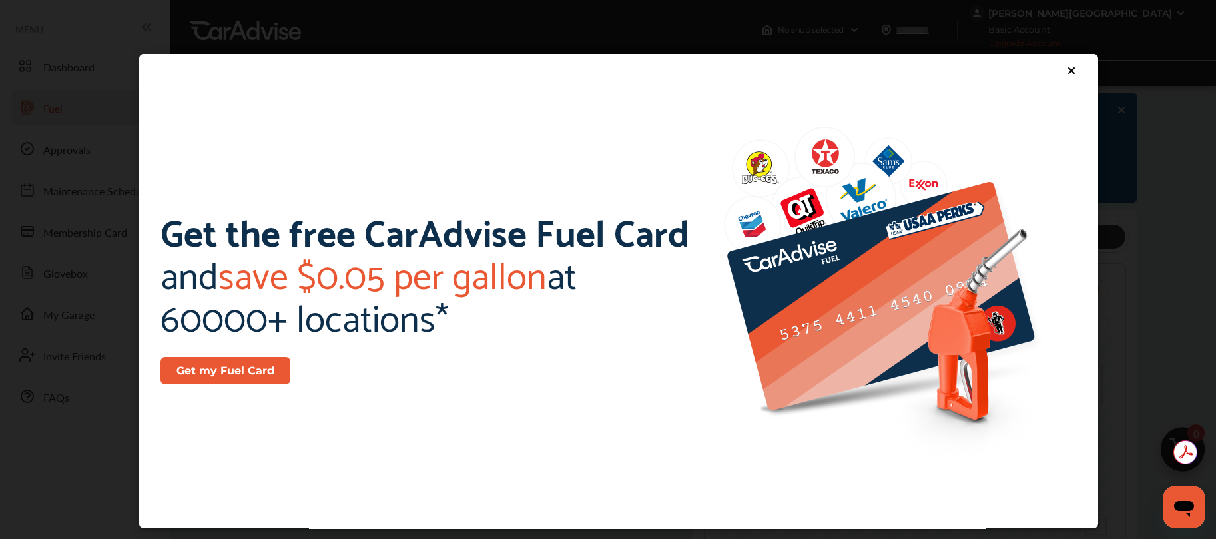
click at [194, 370] on button "Get my Fuel Card" at bounding box center [225, 370] width 130 height 27
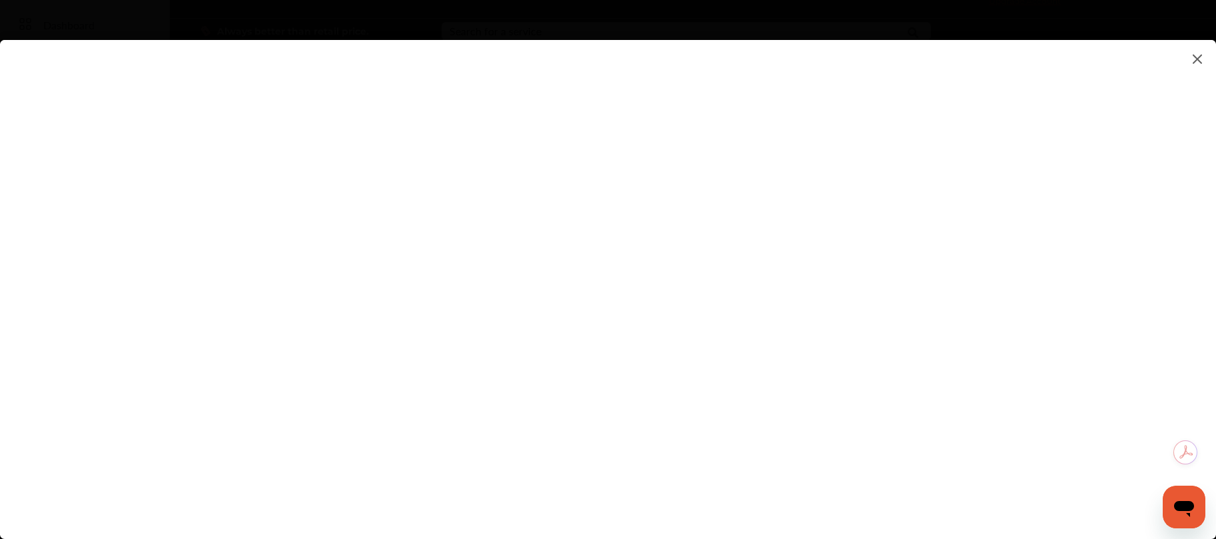
scroll to position [0, 0]
click at [1011, 267] on flutter-view at bounding box center [608, 276] width 1216 height 472
click at [1006, 244] on flutter-view at bounding box center [608, 276] width 1216 height 472
click at [1020, 246] on flutter-view at bounding box center [608, 276] width 1216 height 472
click at [913, 282] on flutter-view at bounding box center [608, 276] width 1216 height 472
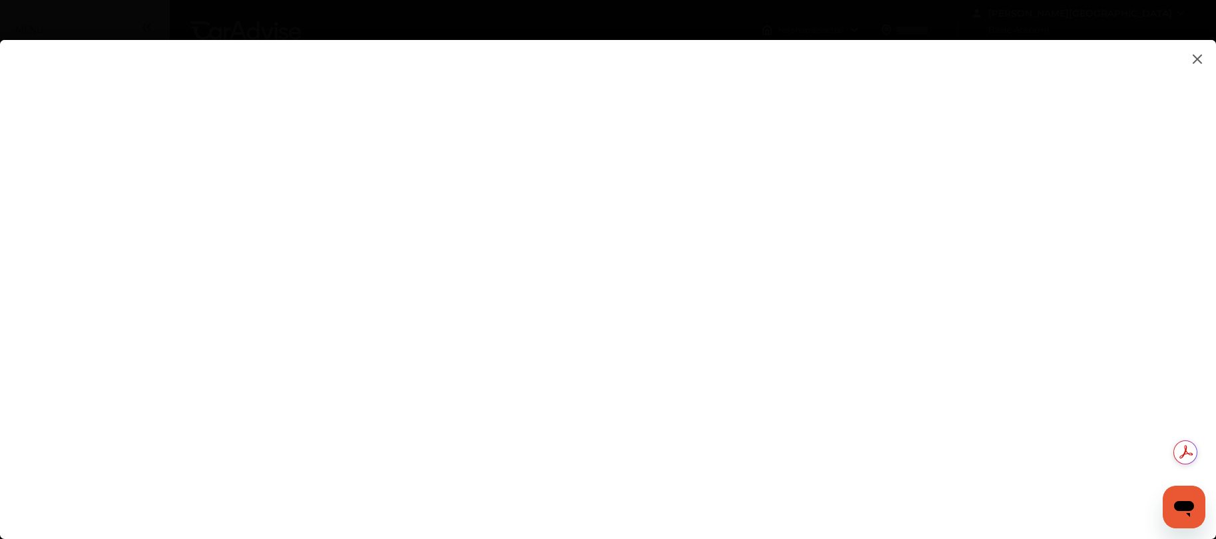
type input "**********"
click at [1088, 298] on flutter-view "**********" at bounding box center [608, 276] width 1216 height 472
click at [890, 294] on flutter-view at bounding box center [608, 276] width 1216 height 472
click at [844, 366] on flutter-view "**********" at bounding box center [608, 276] width 1216 height 472
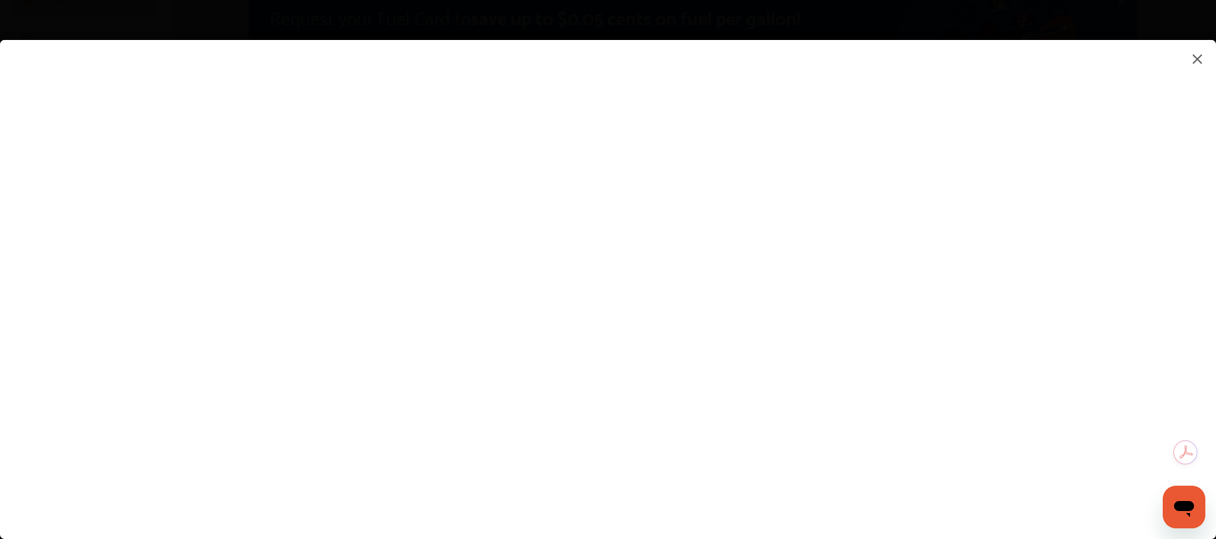
click at [850, 326] on flutter-view at bounding box center [608, 276] width 1216 height 472
type textarea "**********"
click at [789, 374] on flutter-view "**********" at bounding box center [608, 276] width 1216 height 472
click at [1014, 335] on flutter-view at bounding box center [608, 276] width 1216 height 472
click at [806, 326] on flutter-view at bounding box center [608, 276] width 1216 height 472
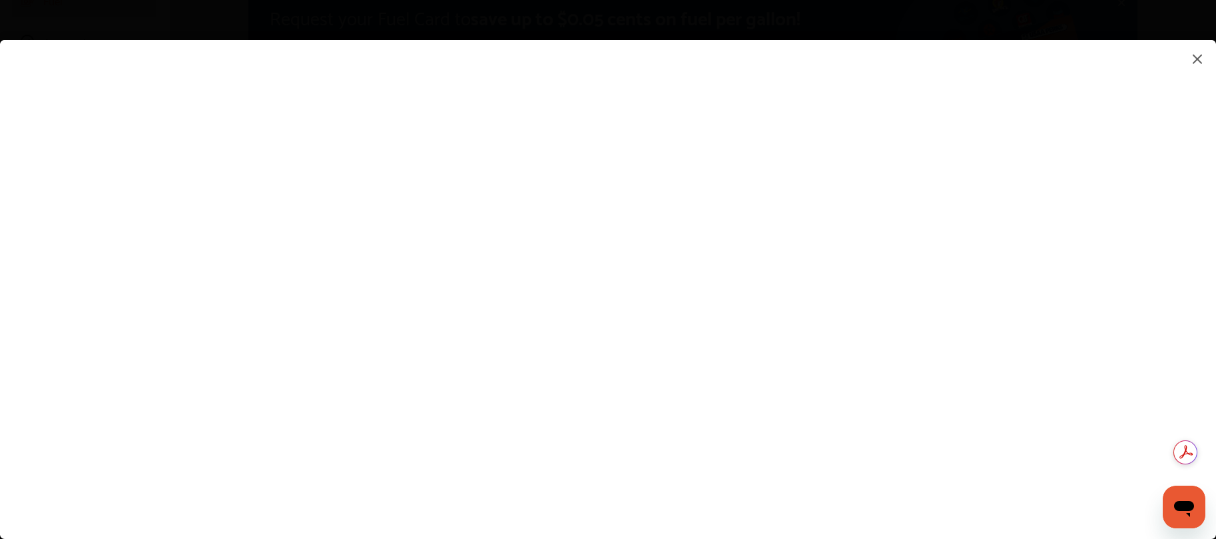
click at [788, 317] on input at bounding box center [858, 324] width 277 height 17
click at [824, 322] on input at bounding box center [858, 324] width 277 height 17
type input "*********"
click at [869, 403] on flutter-view "*********" at bounding box center [608, 276] width 1216 height 472
click at [1009, 398] on flutter-view at bounding box center [608, 276] width 1216 height 472
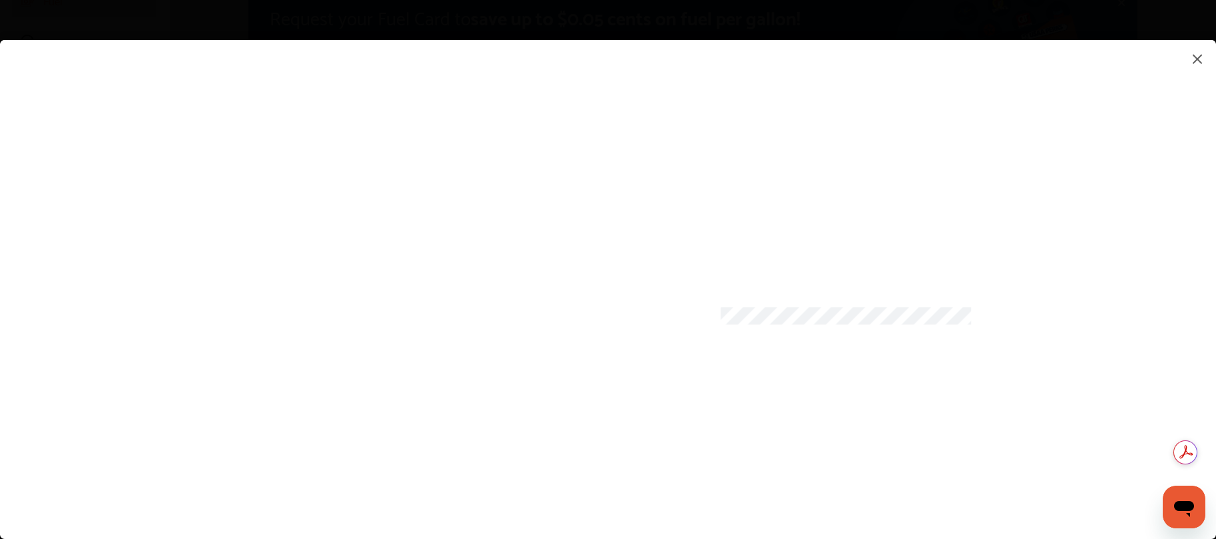
click at [913, 393] on flutter-view at bounding box center [608, 276] width 1216 height 472
click at [1013, 390] on flutter-view at bounding box center [608, 276] width 1216 height 472
click at [711, 428] on flutter-view at bounding box center [608, 276] width 1216 height 472
click at [917, 459] on flutter-view at bounding box center [608, 276] width 1216 height 472
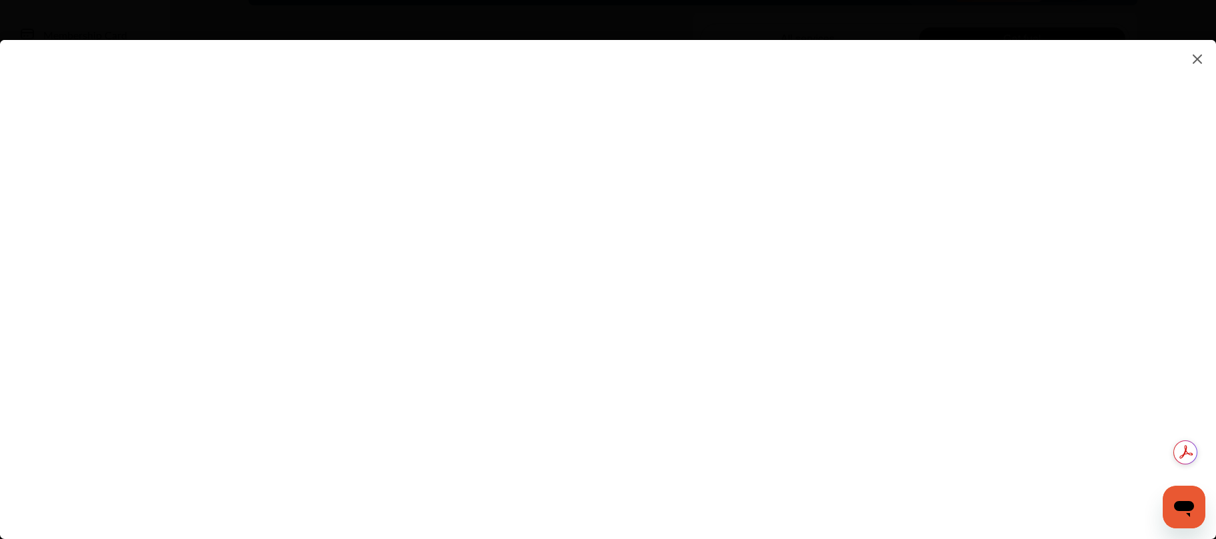
click at [927, 179] on flutter-view at bounding box center [608, 276] width 1216 height 472
click at [790, 180] on flutter-view at bounding box center [608, 276] width 1216 height 472
click at [1014, 156] on flutter-view at bounding box center [608, 276] width 1216 height 472
click at [752, 266] on flutter-view "**********" at bounding box center [608, 276] width 1216 height 472
type input "**********"
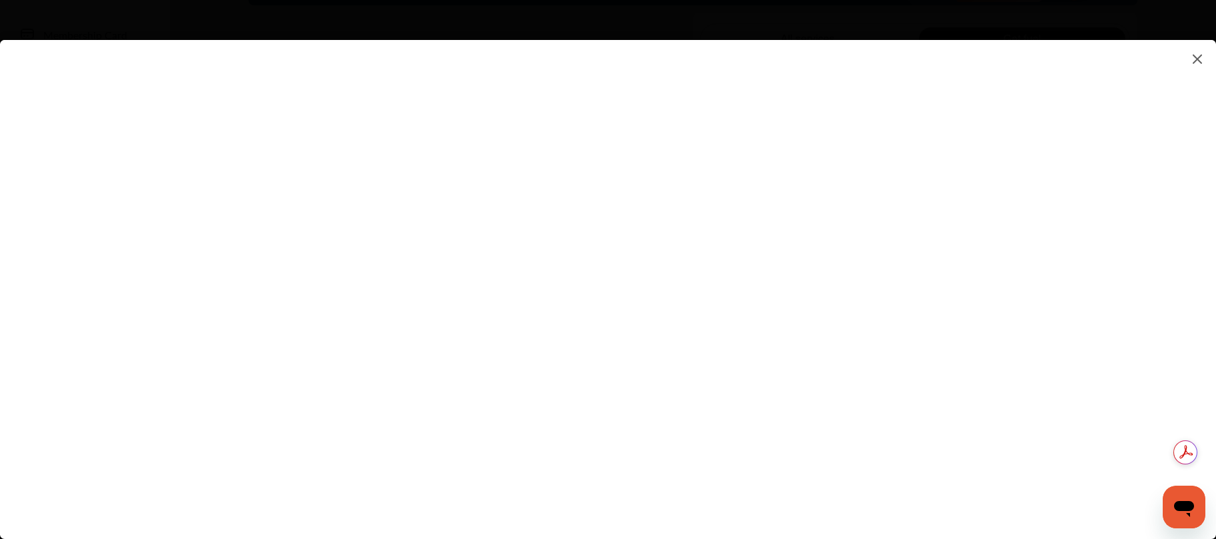
click at [1078, 385] on flutter-view "**********" at bounding box center [608, 276] width 1216 height 472
click at [915, 467] on flutter-view at bounding box center [608, 276] width 1216 height 472
click at [1192, 54] on img at bounding box center [1197, 59] width 16 height 17
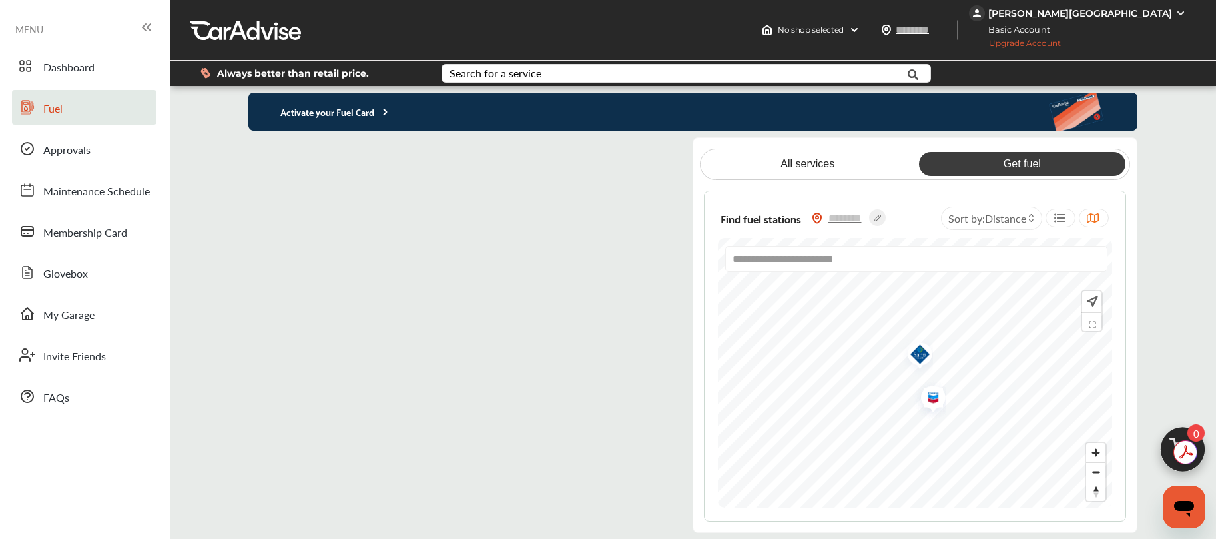
click at [1205, 217] on div "**********" at bounding box center [693, 313] width 1046 height 440
click at [149, 26] on icon at bounding box center [146, 27] width 16 height 16
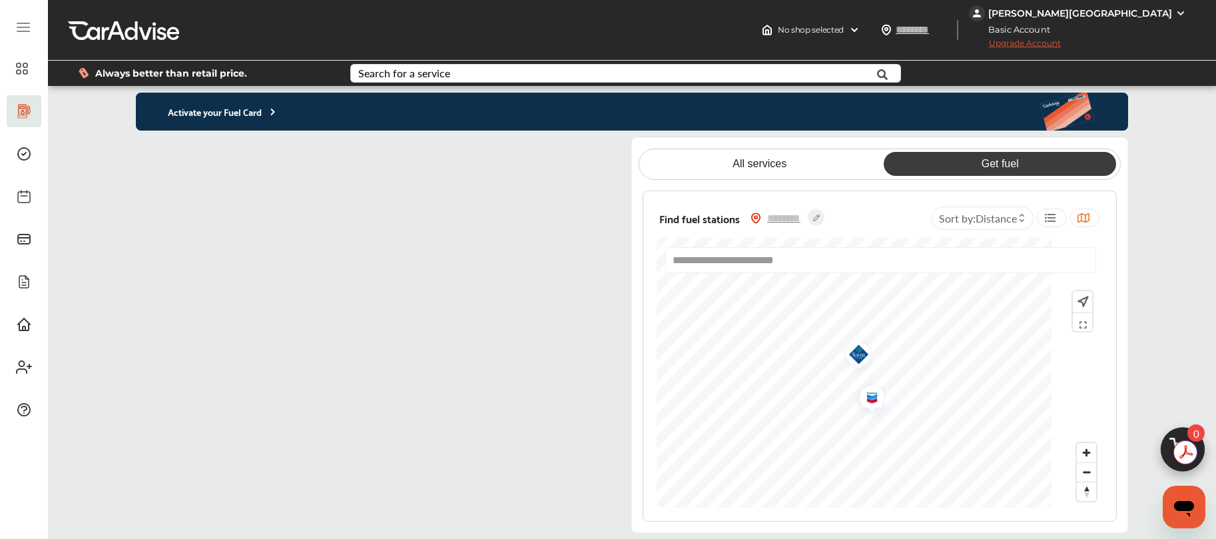
click at [17, 28] on icon at bounding box center [23, 27] width 16 height 16
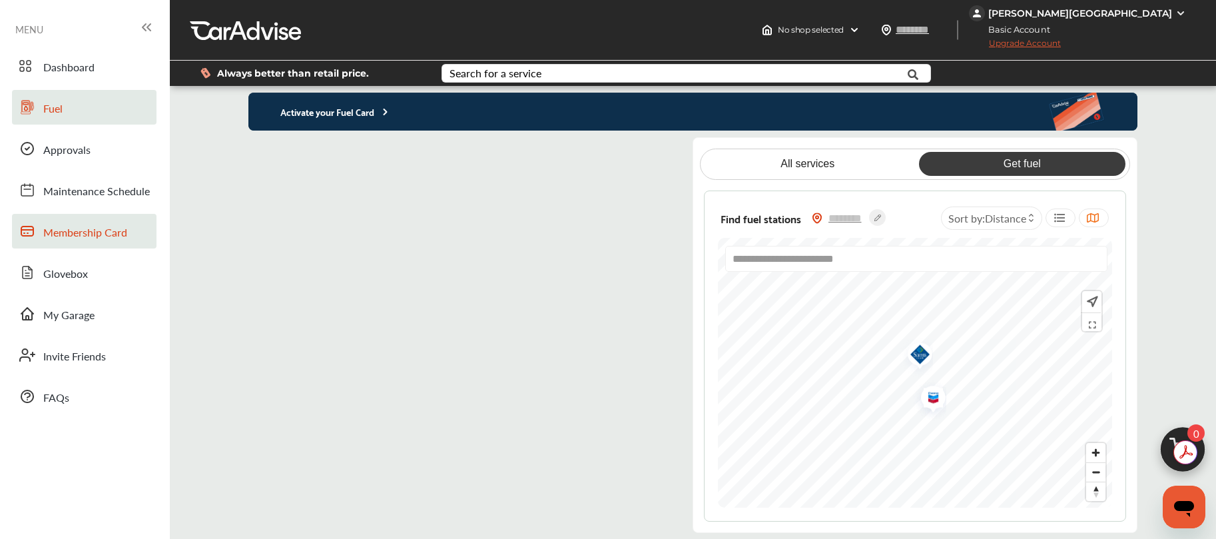
click at [114, 240] on span "Membership Card" at bounding box center [85, 232] width 84 height 17
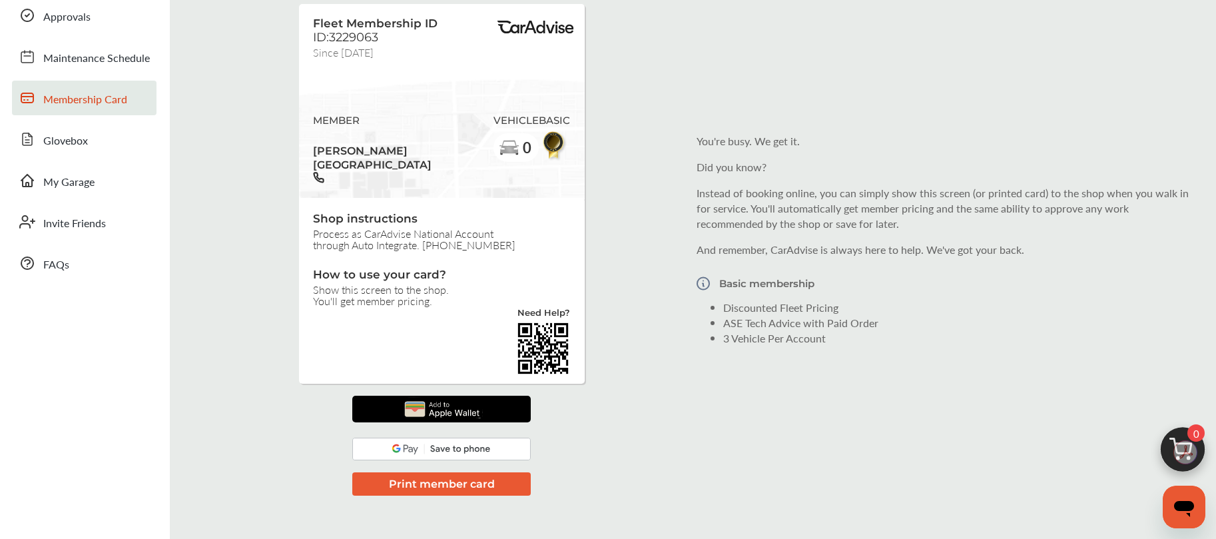
scroll to position [275, 0]
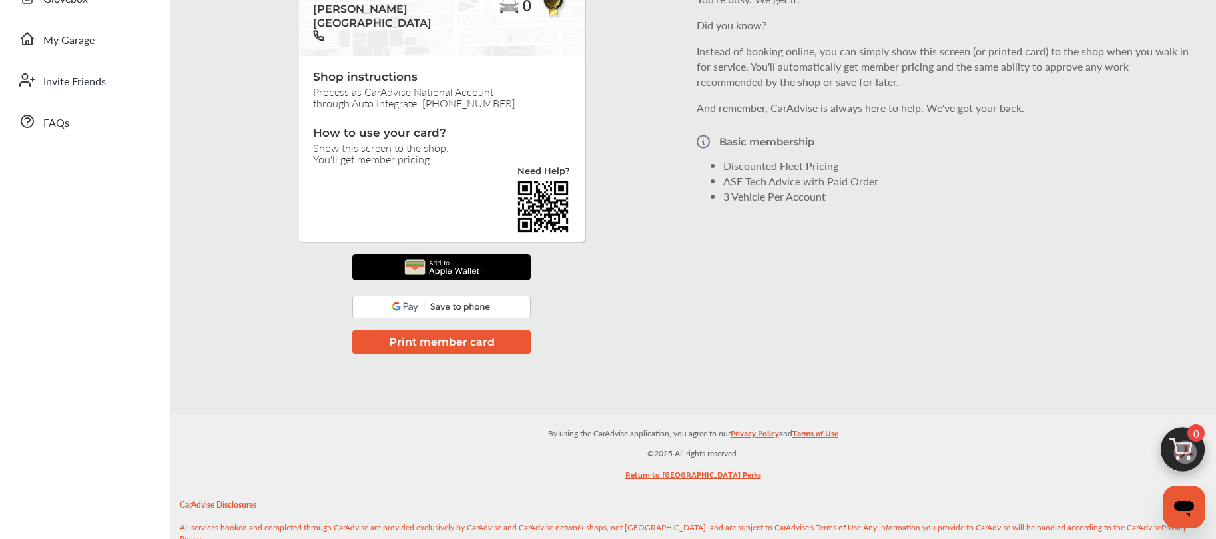
click at [469, 330] on button "Print member card" at bounding box center [441, 341] width 178 height 23
click at [796, 294] on div "Fleet Membership ID ID:3229063 Since [DATE] MEMBER [PERSON_NAME] VEHICLE 0 BASI…" at bounding box center [692, 97] width 1039 height 553
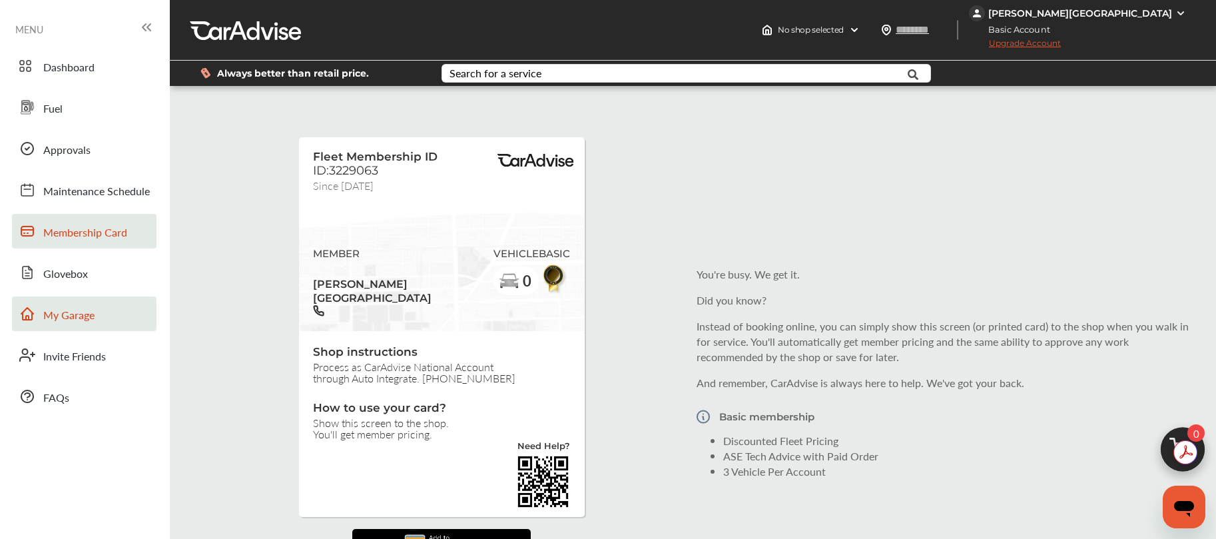
click at [87, 318] on span "My Garage" at bounding box center [68, 315] width 51 height 17
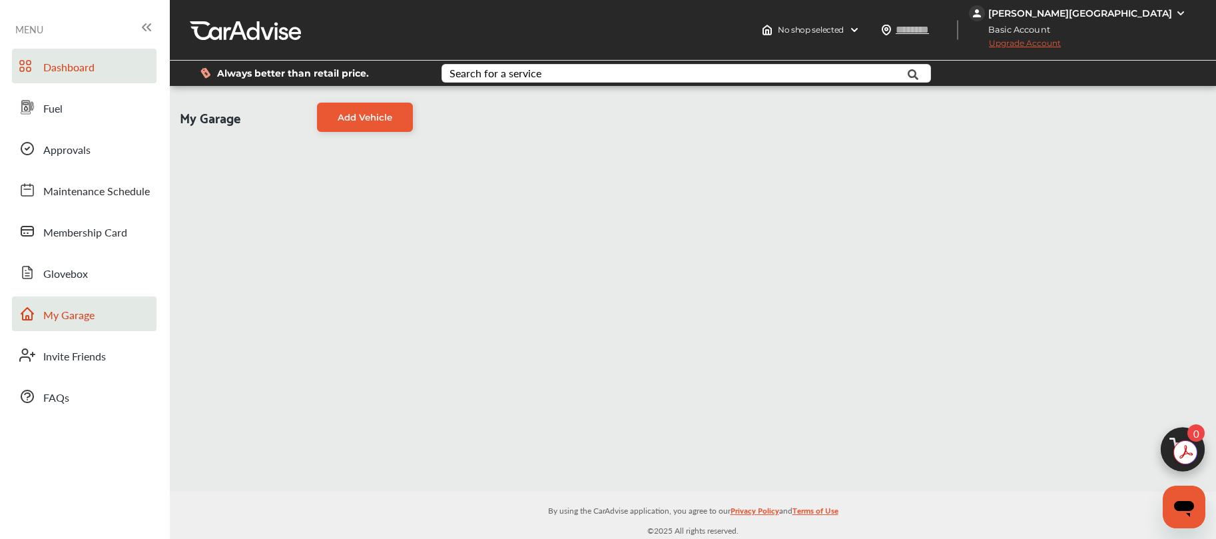
click at [80, 77] on link "Dashboard" at bounding box center [84, 66] width 144 height 35
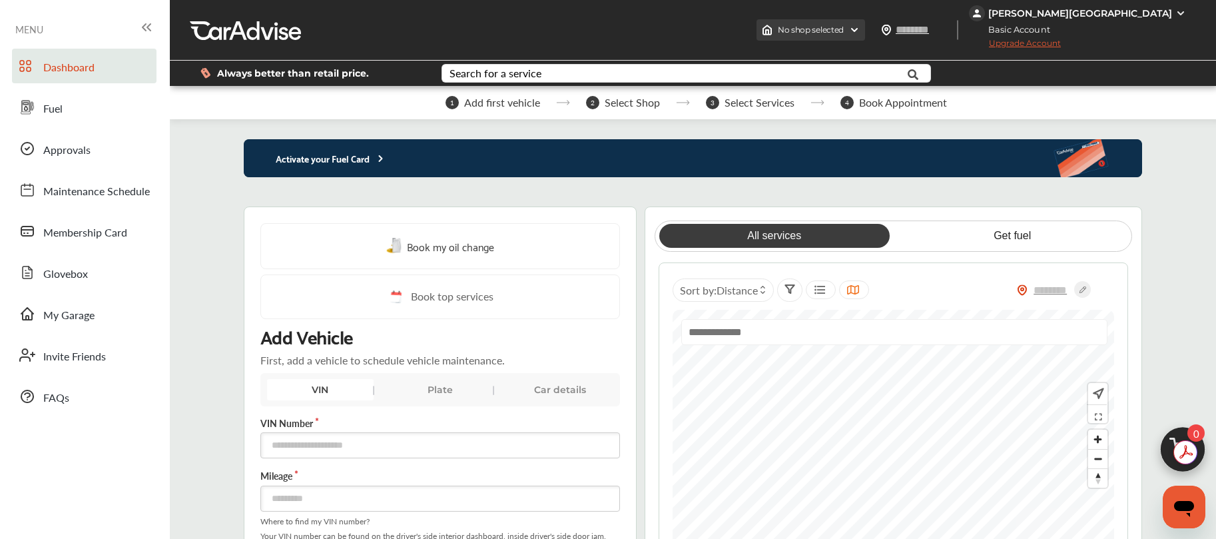
click at [859, 29] on img at bounding box center [854, 30] width 11 height 11
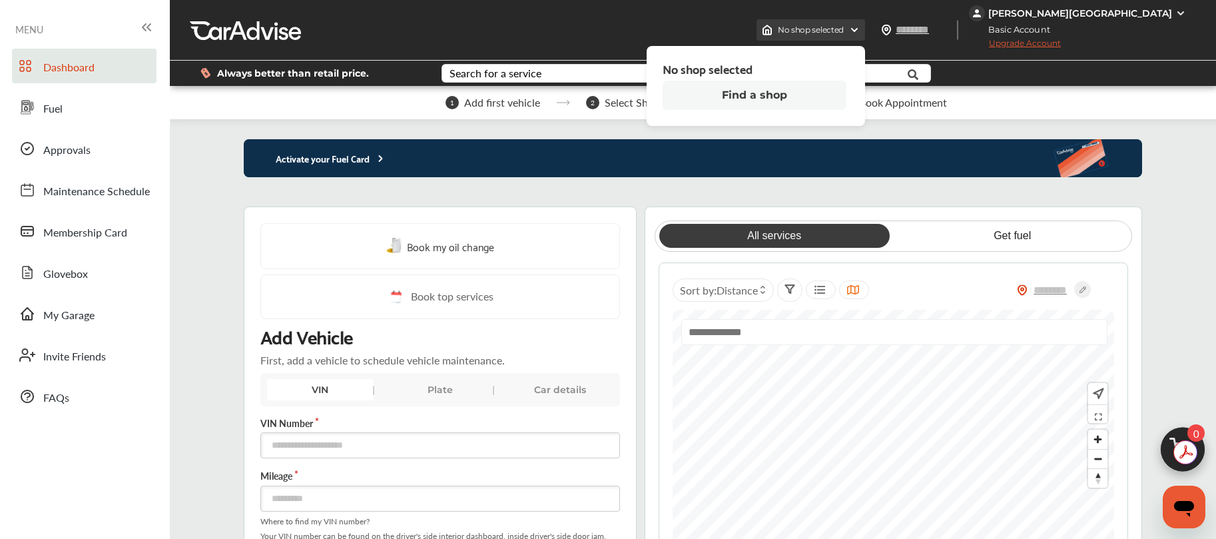
click at [859, 29] on img at bounding box center [854, 30] width 11 height 11
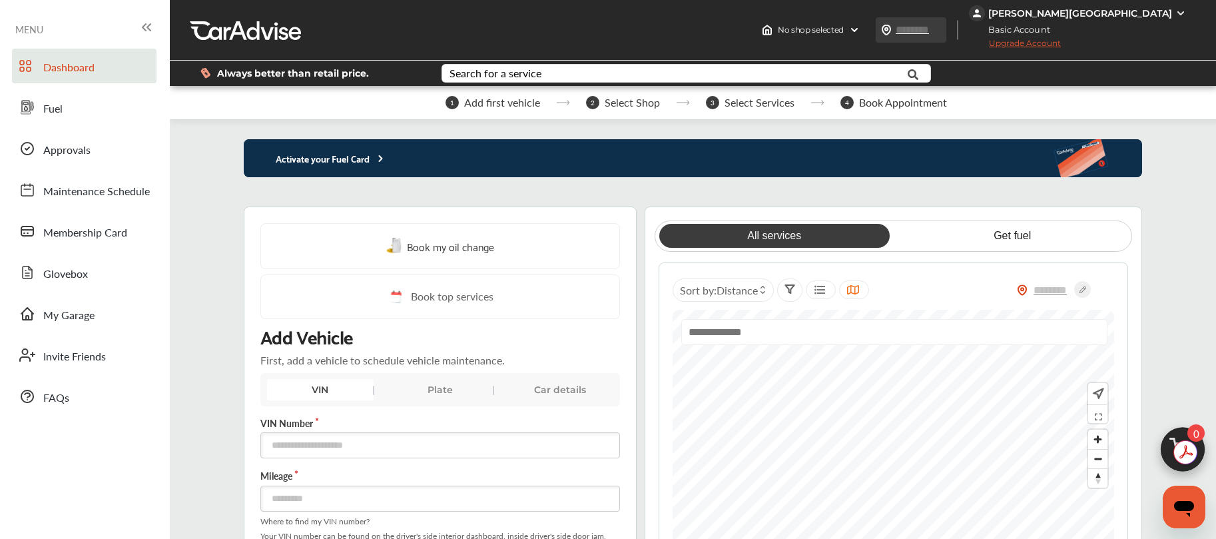
click at [956, 33] on input "text" at bounding box center [925, 30] width 61 height 14
type input "*****"
click at [858, 27] on img at bounding box center [853, 30] width 11 height 11
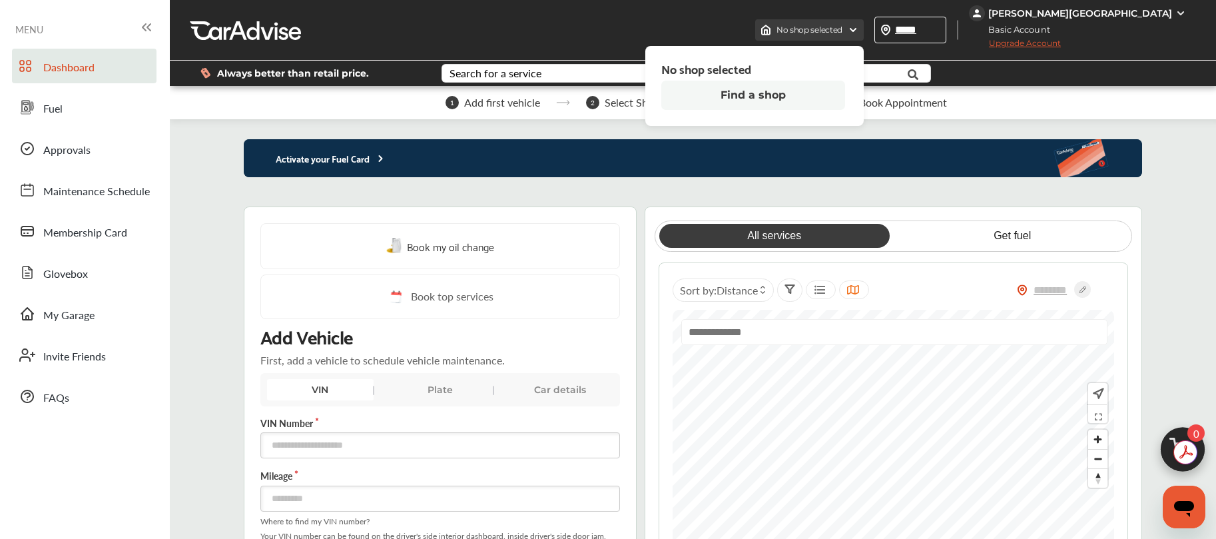
type input "*****"
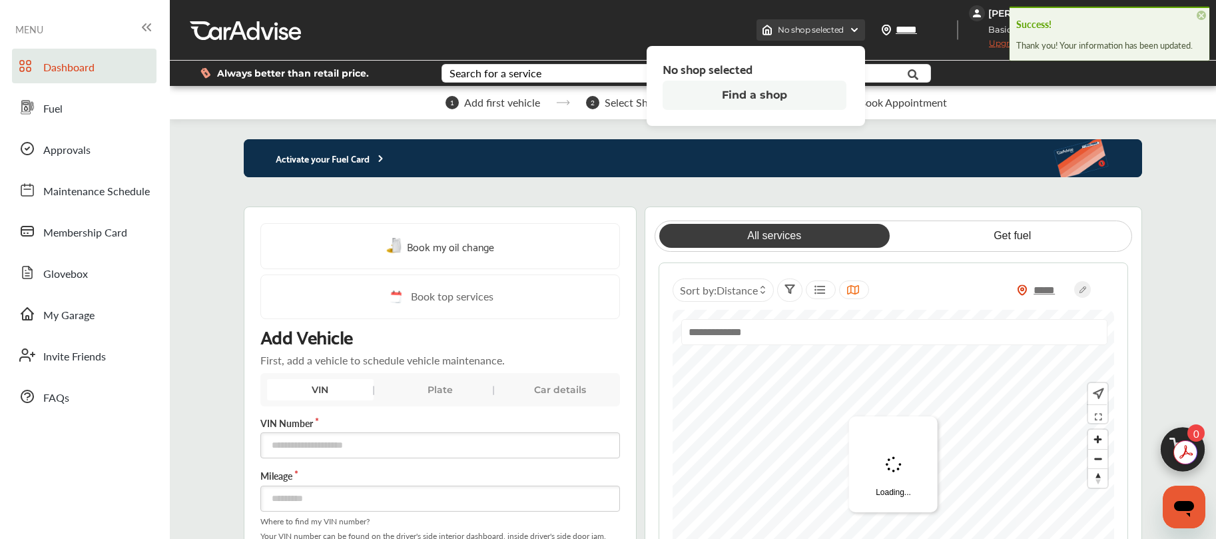
click at [859, 27] on img at bounding box center [854, 30] width 11 height 11
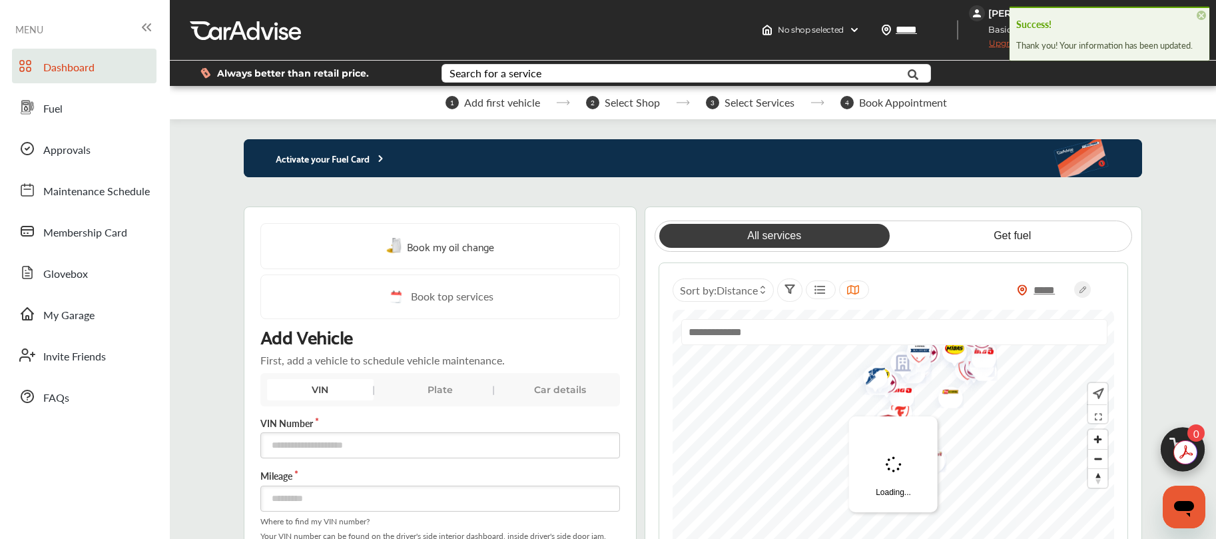
click at [744, 29] on div "No shop selected No shop selected Find a shop ***** [PERSON_NAME] Basic Account…" at bounding box center [693, 30] width 1046 height 61
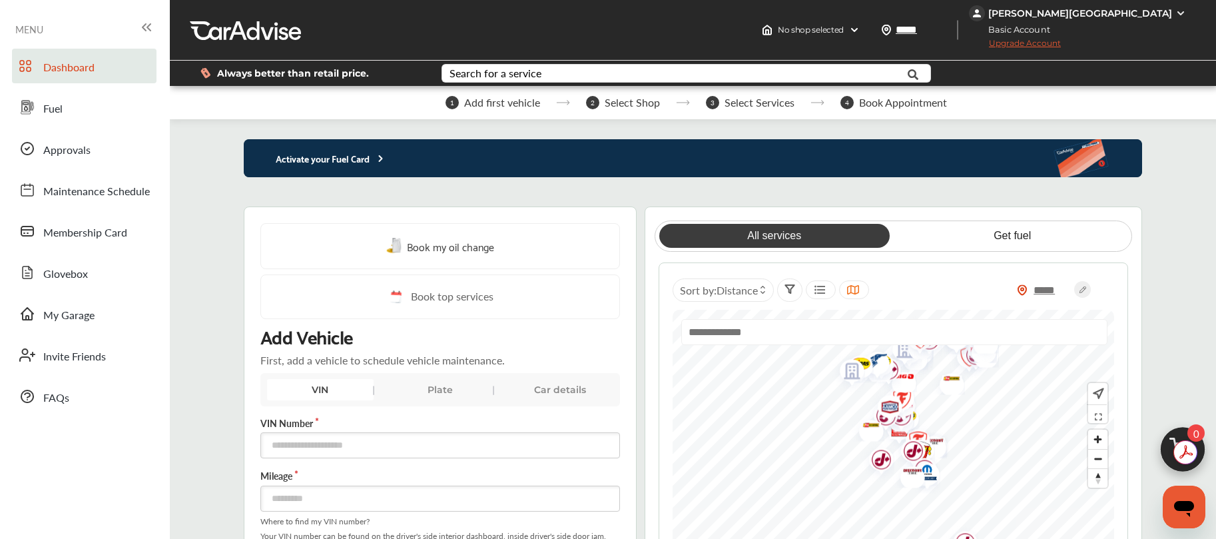
click at [383, 29] on div "No shop selected No shop selected Find a shop ***** [PERSON_NAME] Basic Account…" at bounding box center [693, 30] width 1046 height 61
click at [1182, 13] on img at bounding box center [1180, 13] width 11 height 11
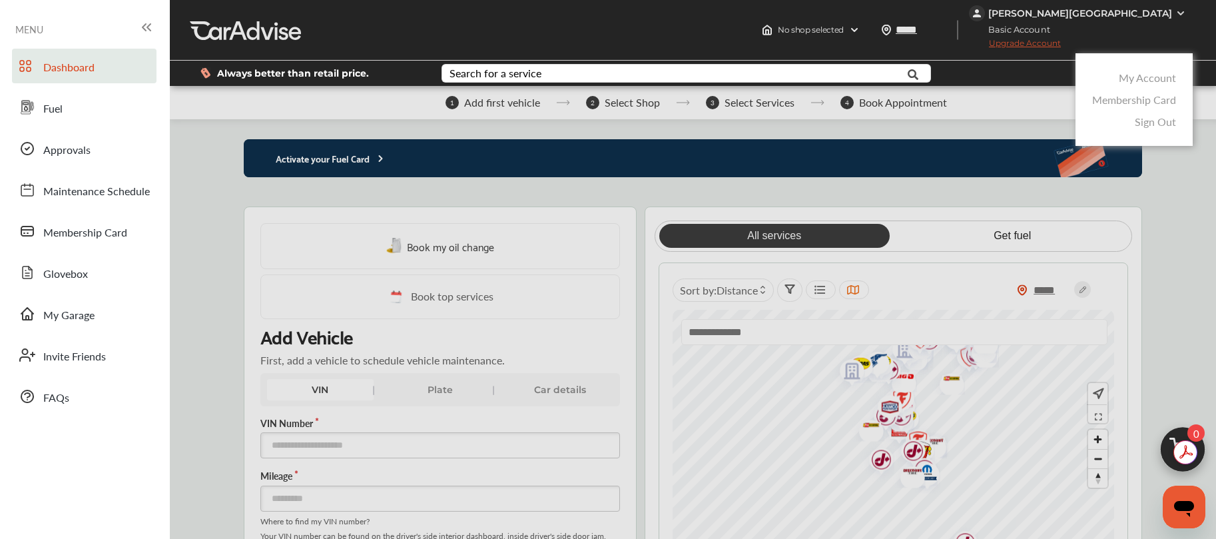
click at [1168, 125] on link "Sign Out" at bounding box center [1154, 121] width 41 height 15
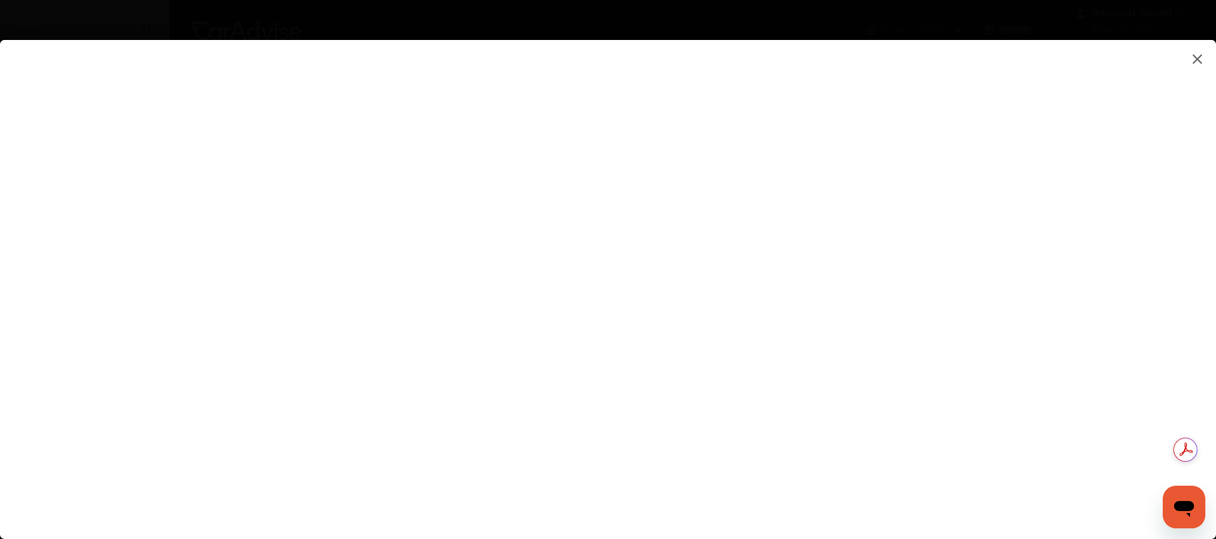
click at [911, 379] on flutter-view at bounding box center [608, 276] width 1216 height 472
type input "**********"
click at [976, 443] on flutter-view "**********" at bounding box center [608, 276] width 1216 height 472
click at [1013, 432] on flutter-view at bounding box center [608, 276] width 1216 height 472
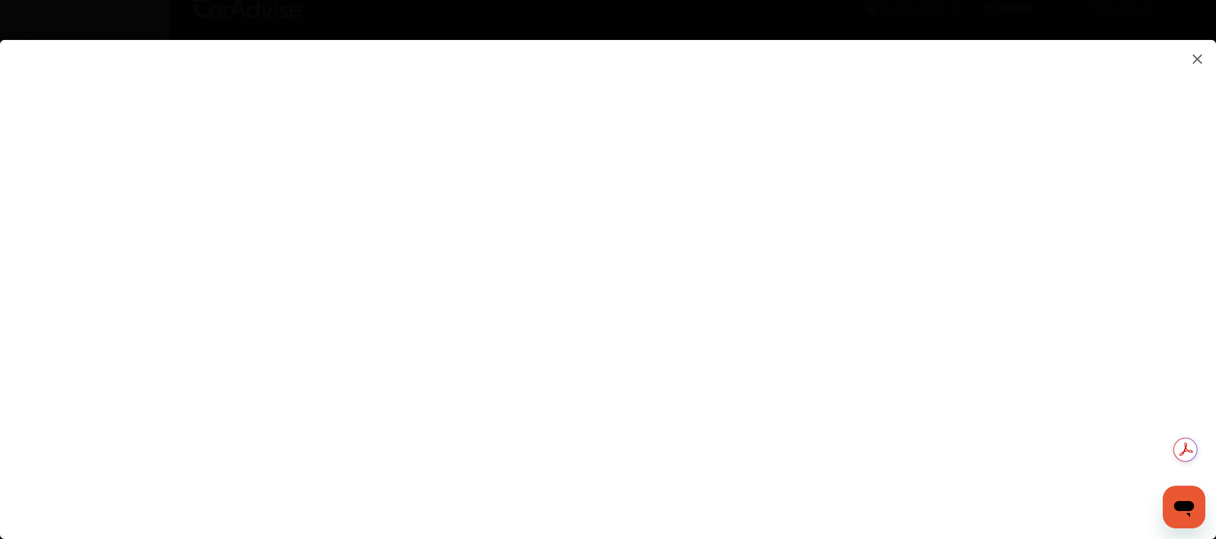
click at [872, 367] on flutter-view at bounding box center [608, 276] width 1216 height 472
type textarea "**********"
click at [844, 410] on flutter-view "**********" at bounding box center [608, 276] width 1216 height 472
click at [1005, 324] on flutter-view at bounding box center [608, 276] width 1216 height 472
click at [1016, 330] on flutter-view at bounding box center [608, 276] width 1216 height 472
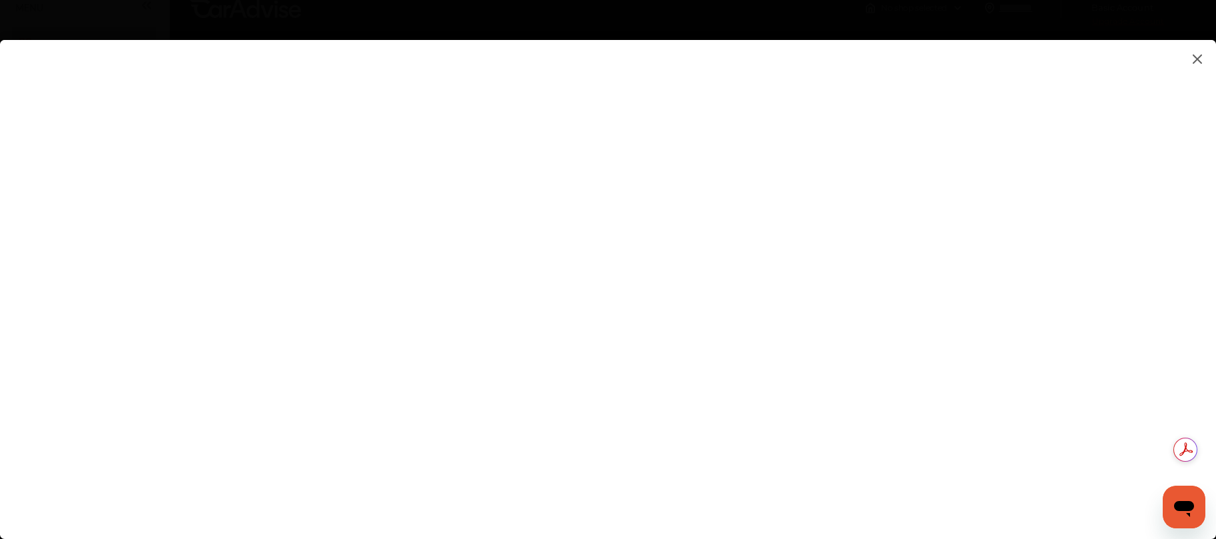
click at [1196, 59] on img at bounding box center [1197, 59] width 16 height 17
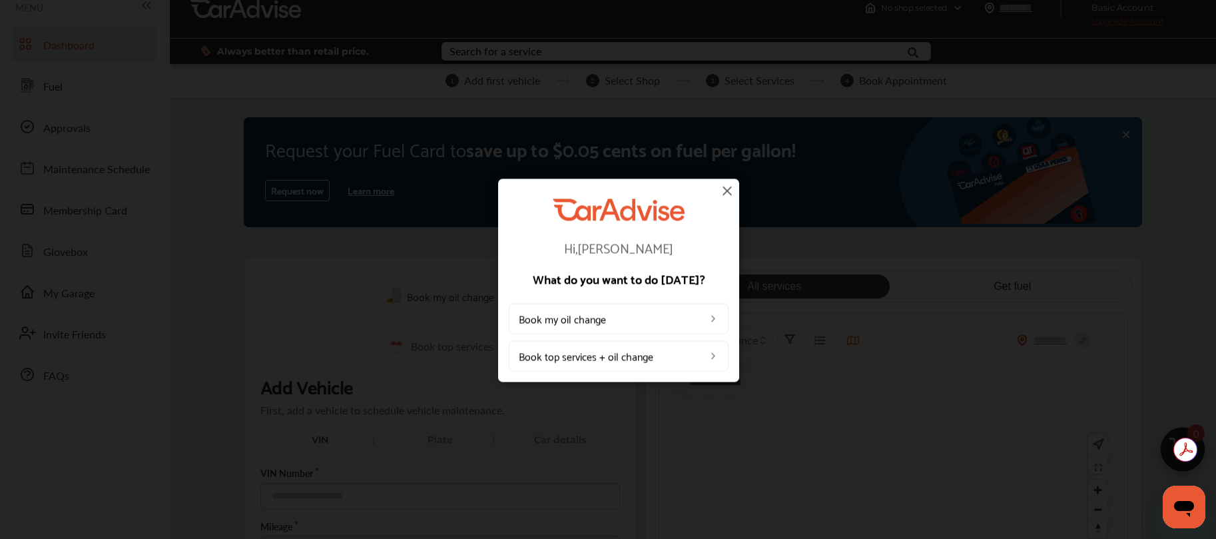
click at [726, 191] on img at bounding box center [727, 190] width 16 height 16
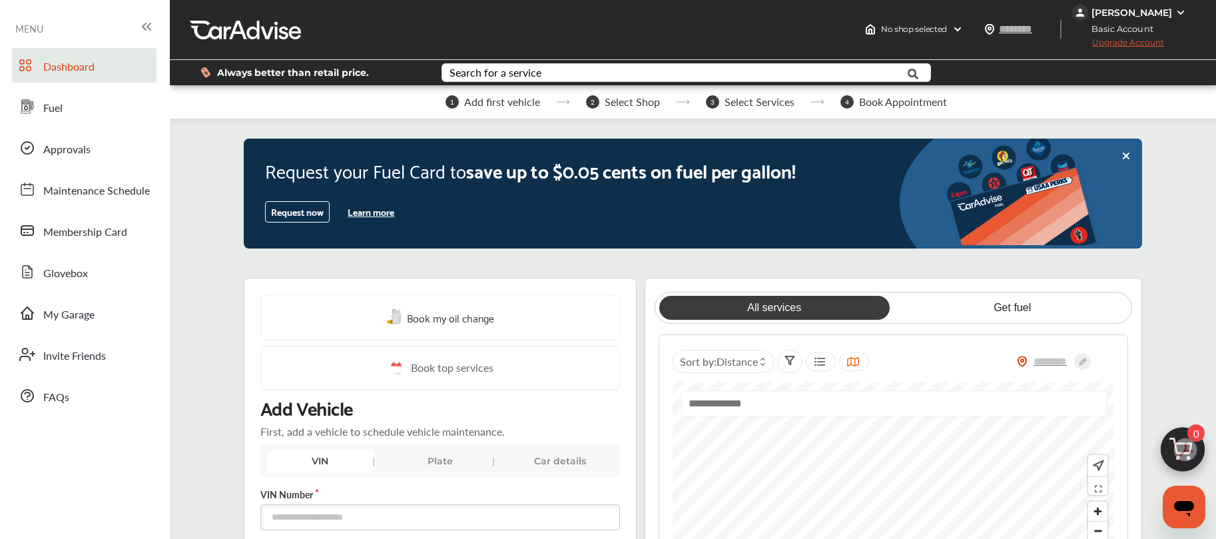
scroll to position [0, 0]
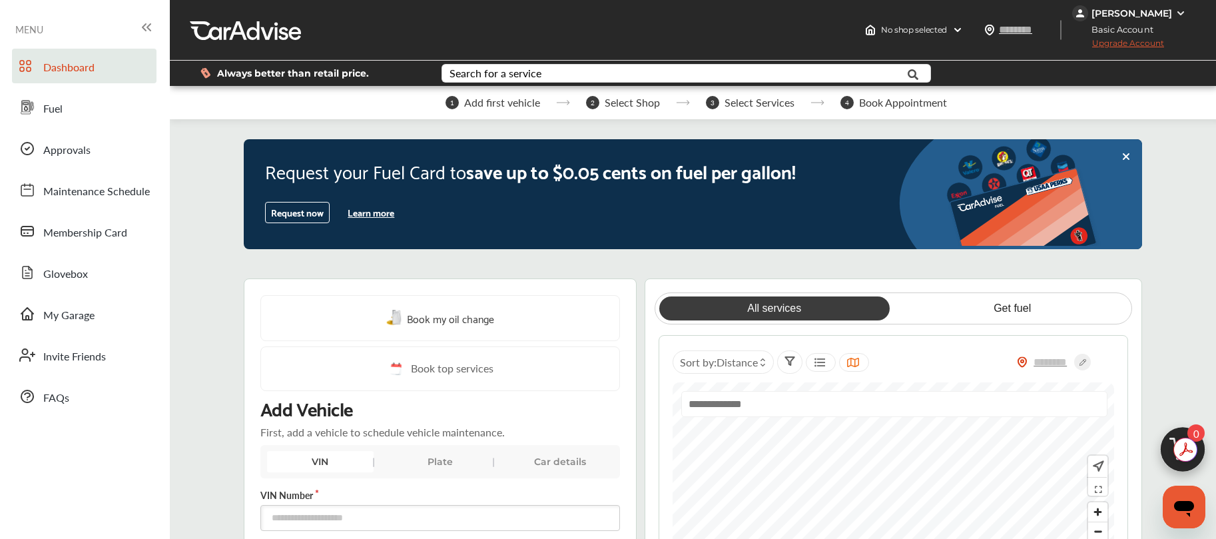
click at [302, 213] on button "Request now" at bounding box center [297, 212] width 65 height 21
